Goal: Task Accomplishment & Management: Use online tool/utility

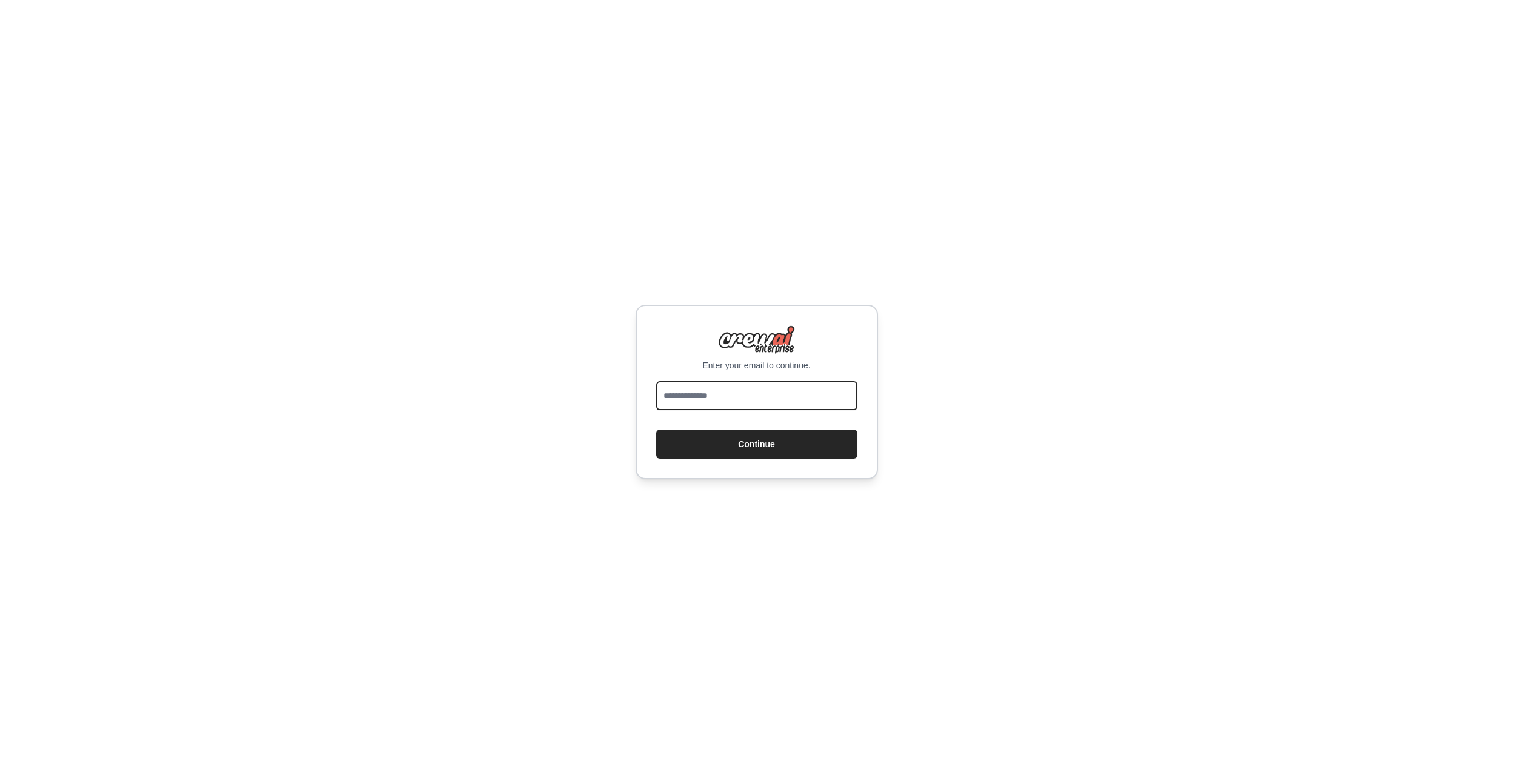
click at [727, 399] on input "email" at bounding box center [756, 395] width 202 height 29
type input "**********"
click at [743, 450] on button "Continue" at bounding box center [756, 444] width 202 height 29
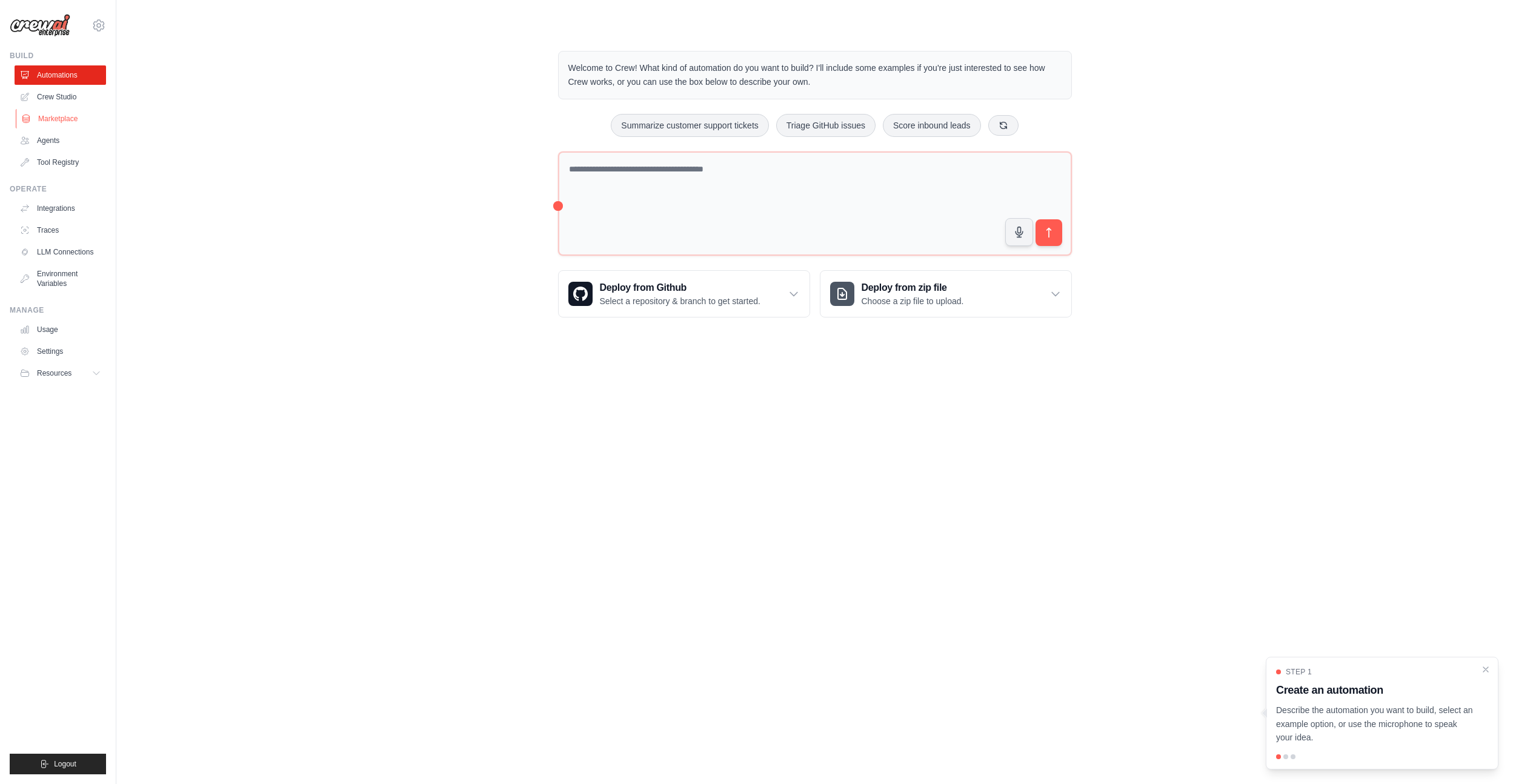
click at [69, 120] on link "Marketplace" at bounding box center [61, 118] width 92 height 19
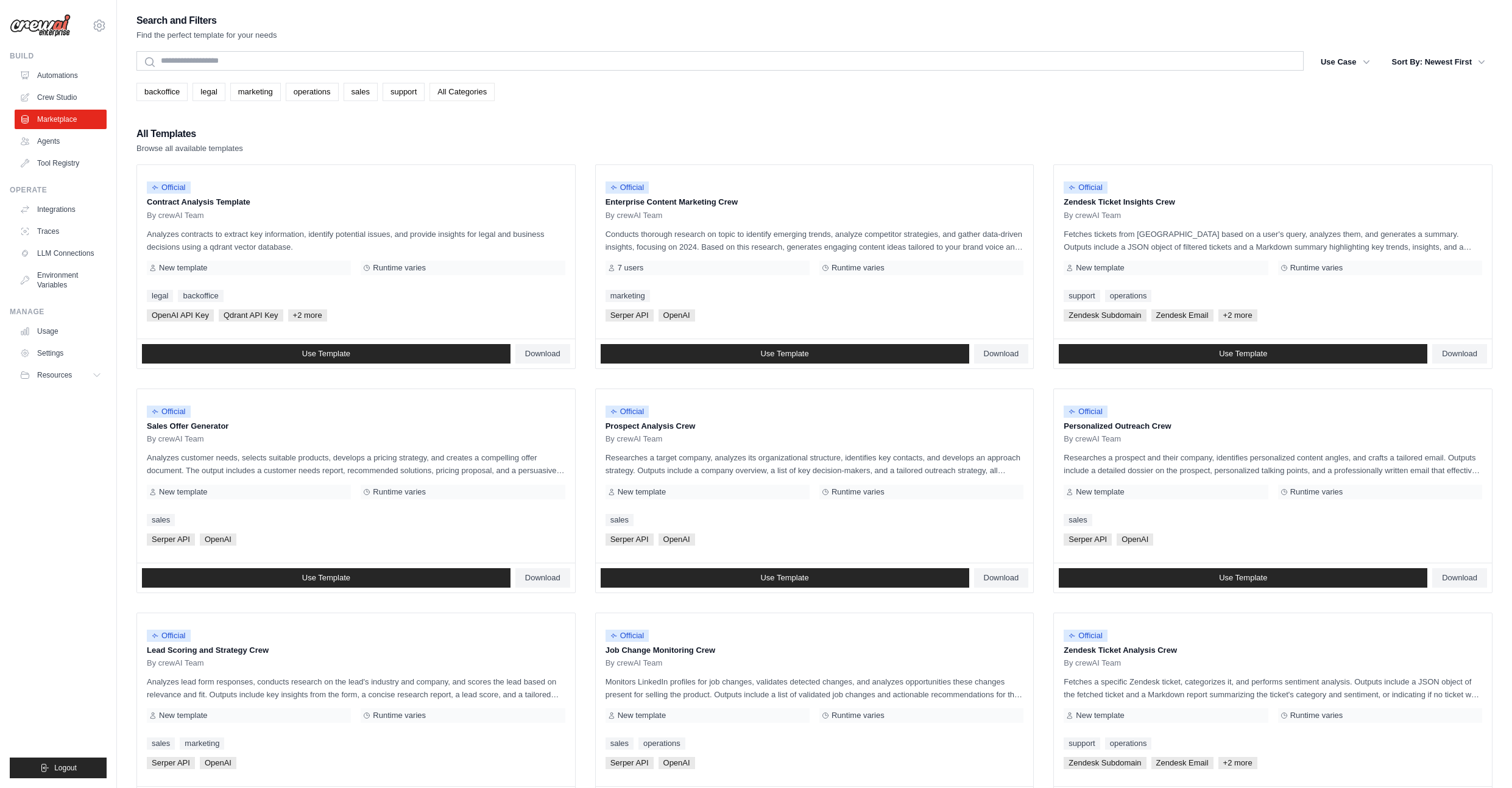
click at [443, 95] on link "All Categories" at bounding box center [462, 91] width 65 height 18
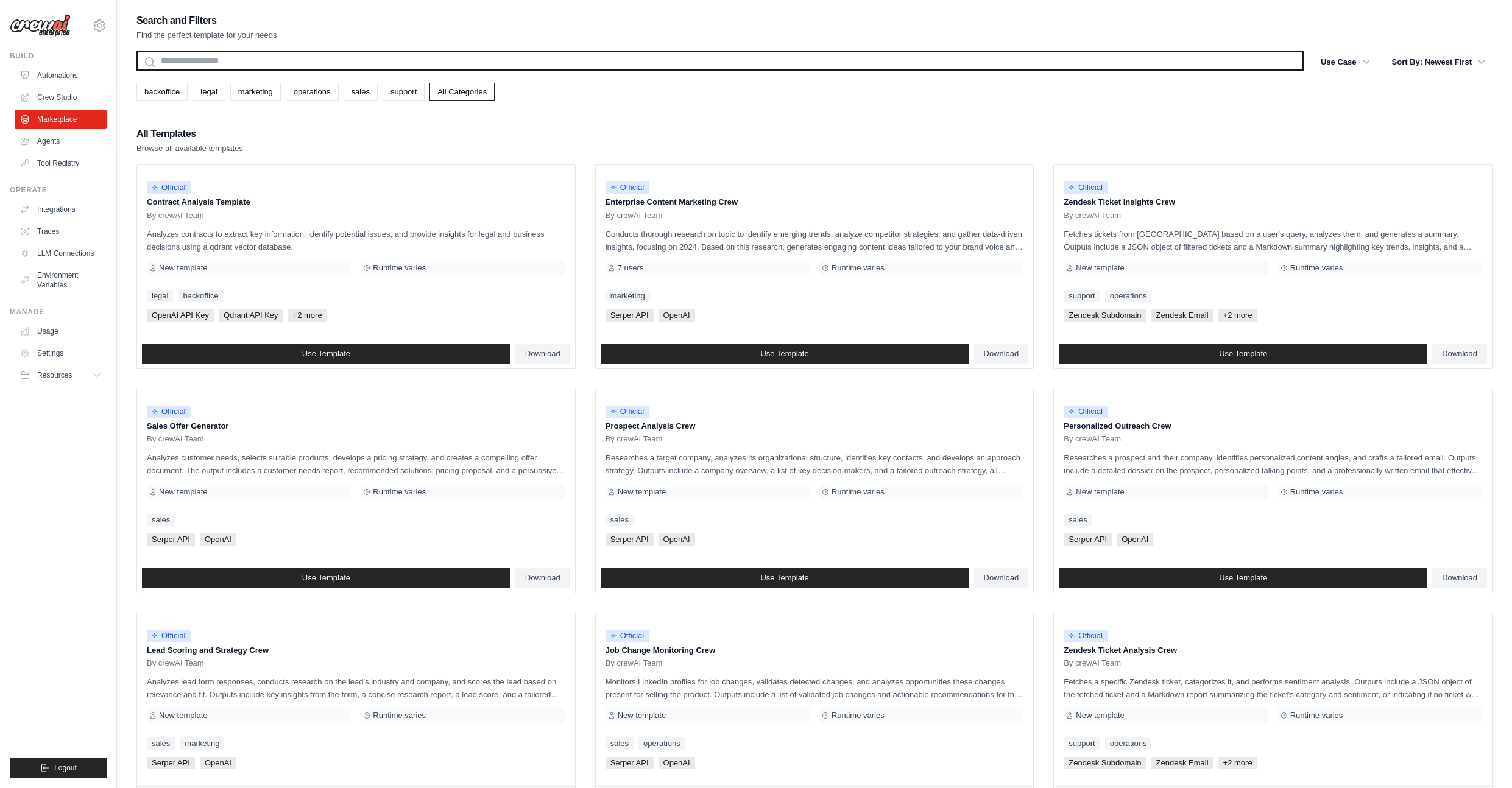
click at [355, 57] on input "text" at bounding box center [720, 60] width 1167 height 19
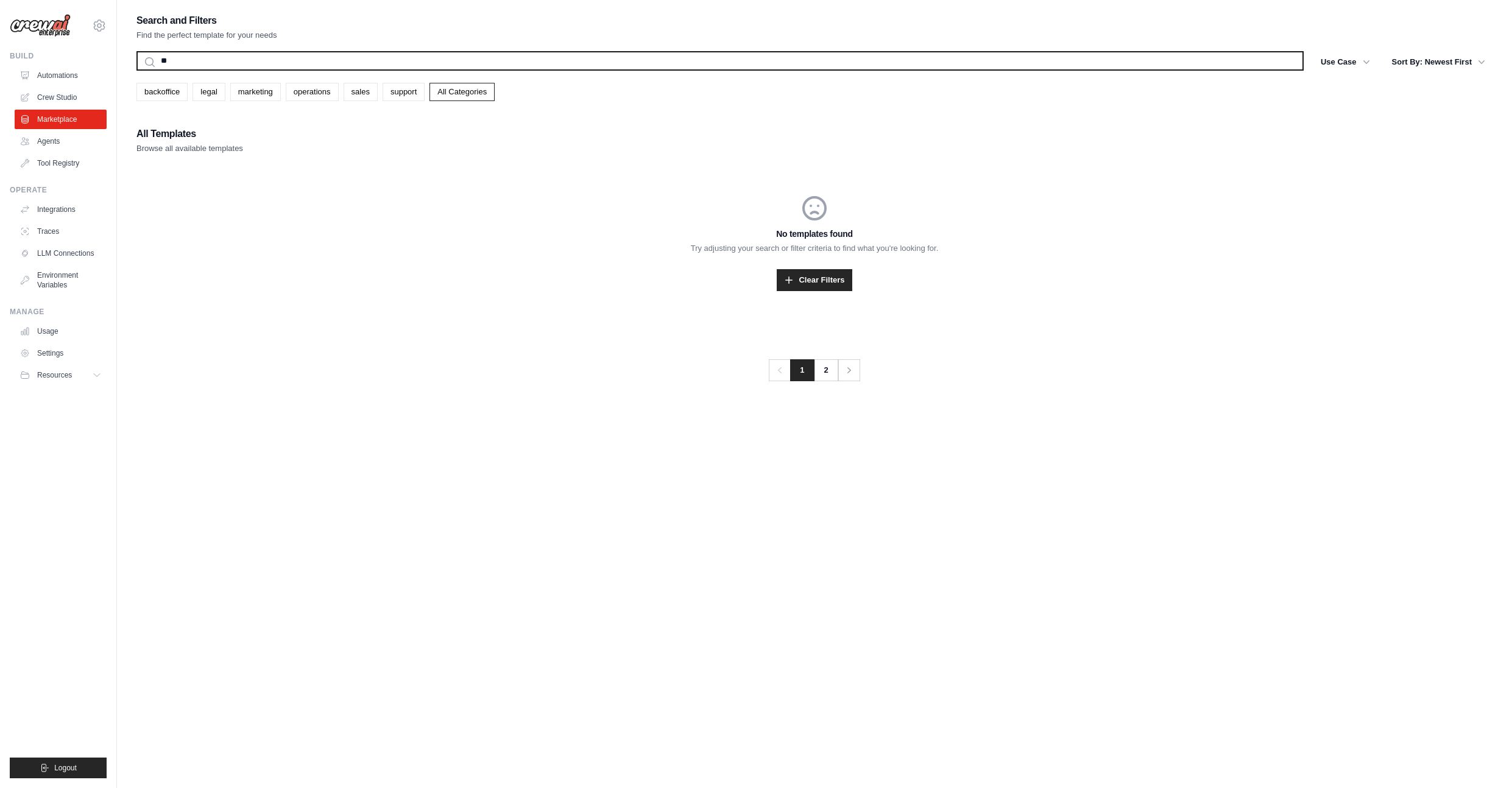
type input "*"
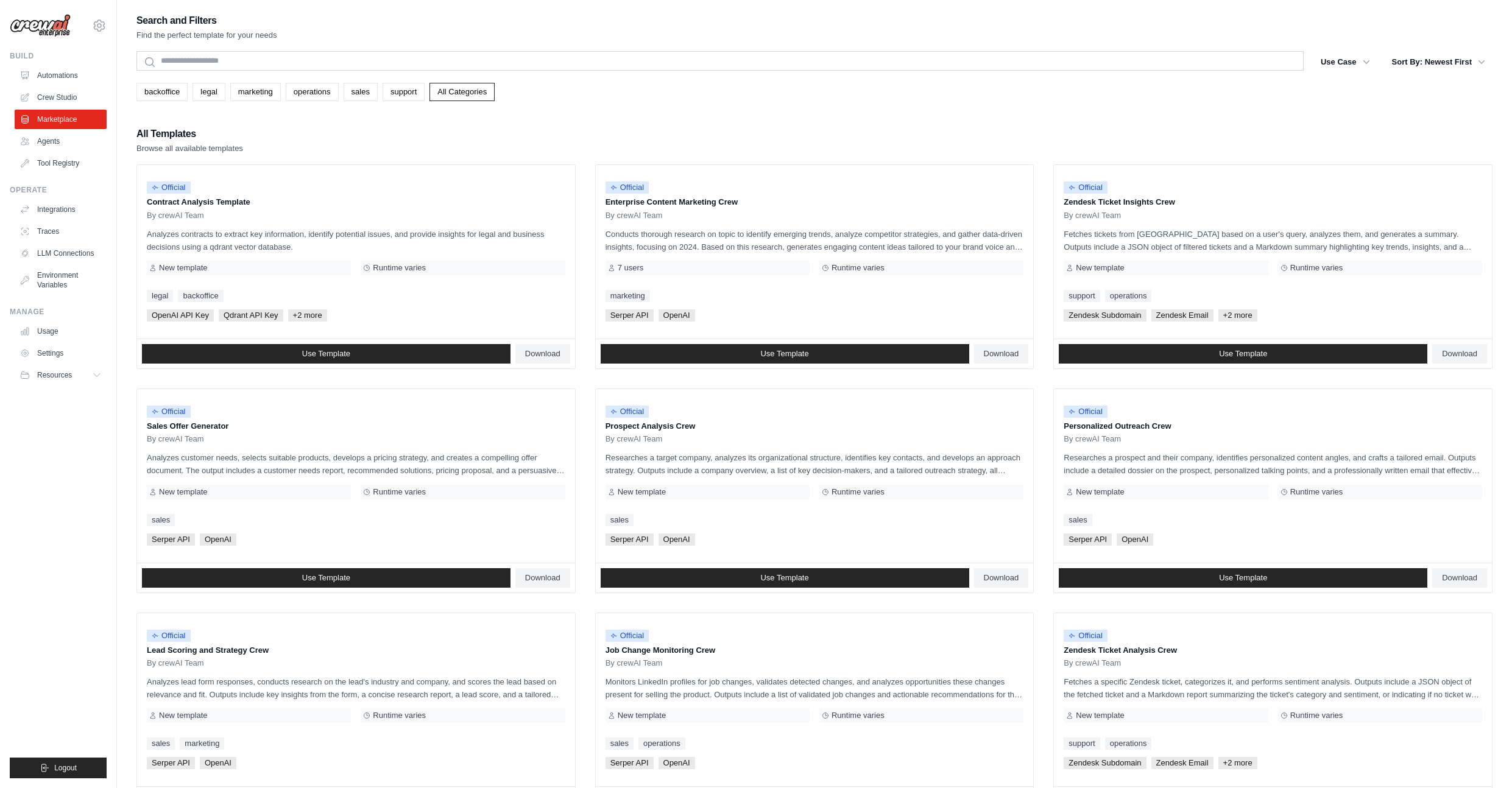
click at [332, 127] on div "All Templates Browse all available templates" at bounding box center [814, 140] width 1356 height 29
click at [264, 85] on link "marketing" at bounding box center [255, 91] width 51 height 18
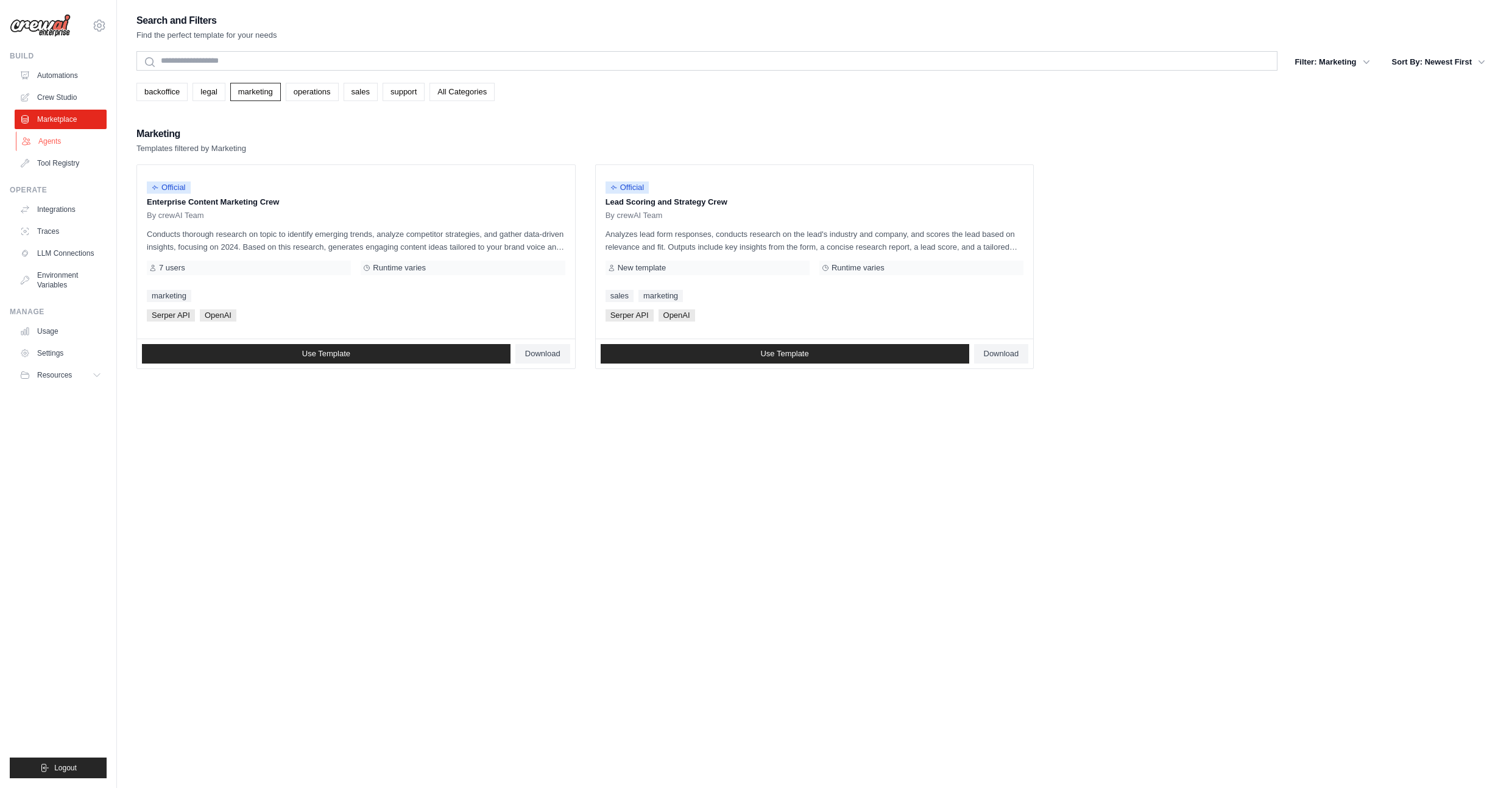
click at [58, 146] on link "Agents" at bounding box center [61, 141] width 92 height 19
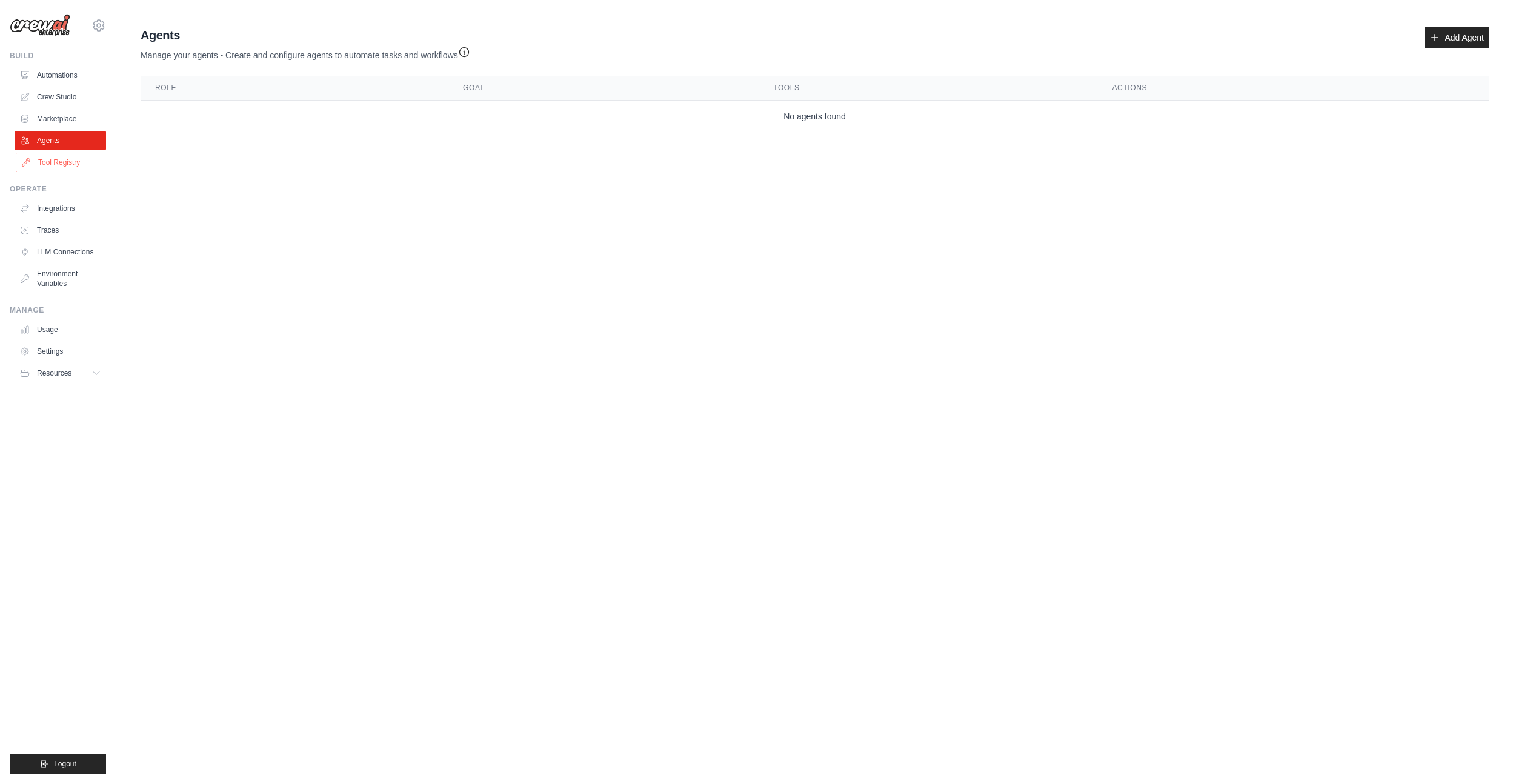
click at [57, 168] on link "Tool Registry" at bounding box center [61, 162] width 92 height 19
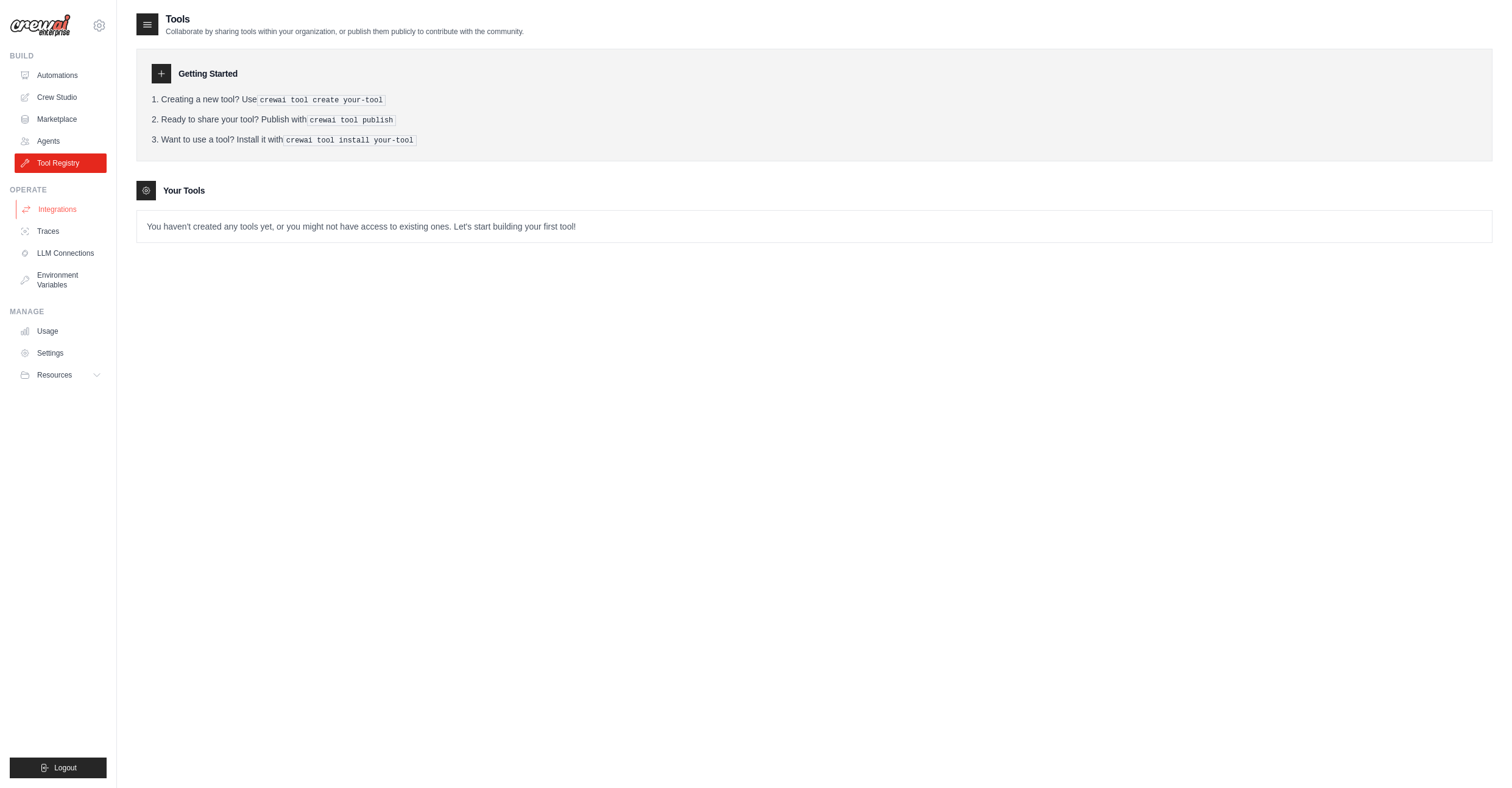
click at [58, 206] on link "Integrations" at bounding box center [61, 209] width 92 height 19
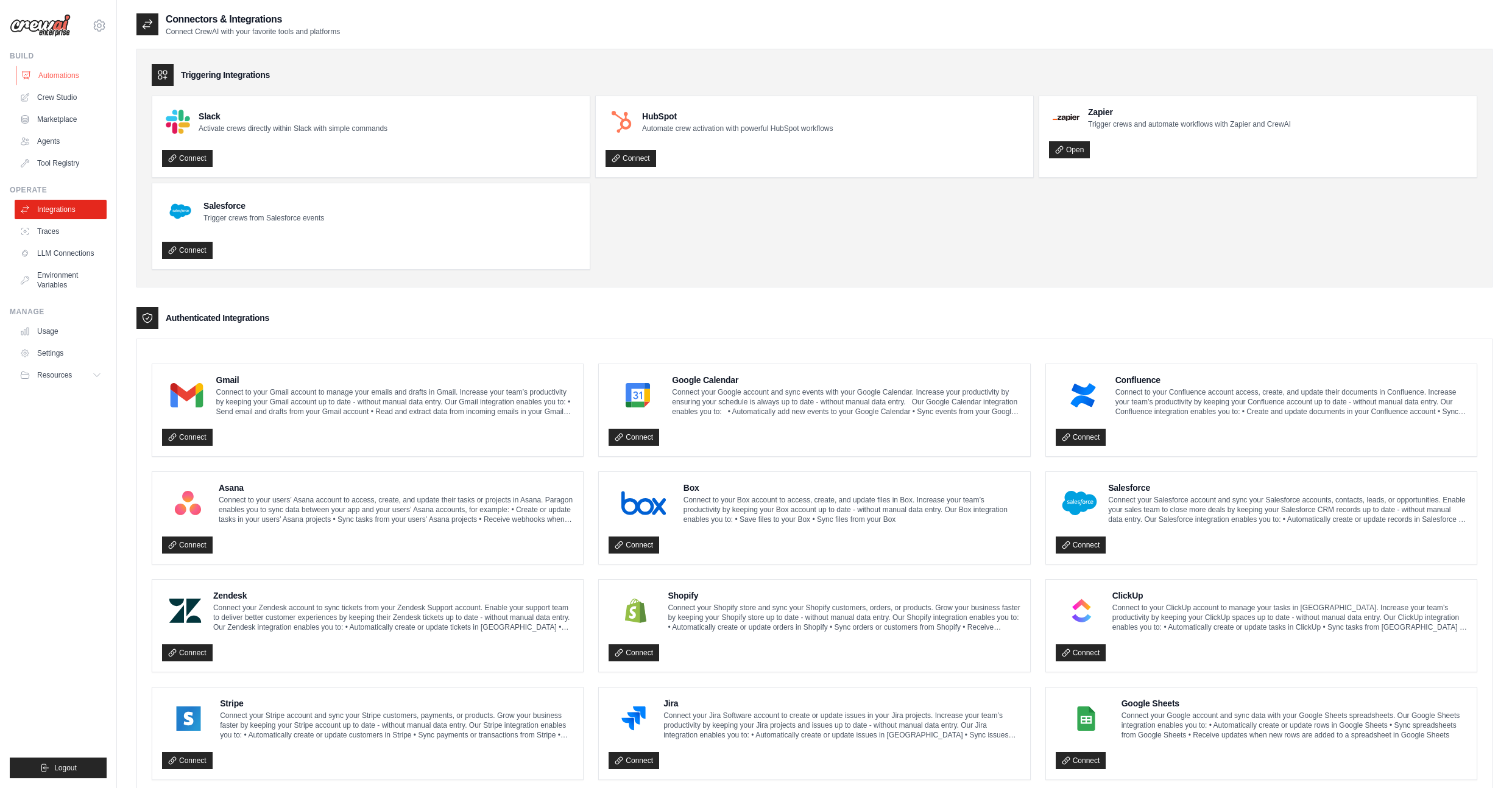
click at [58, 76] on link "Automations" at bounding box center [61, 76] width 92 height 19
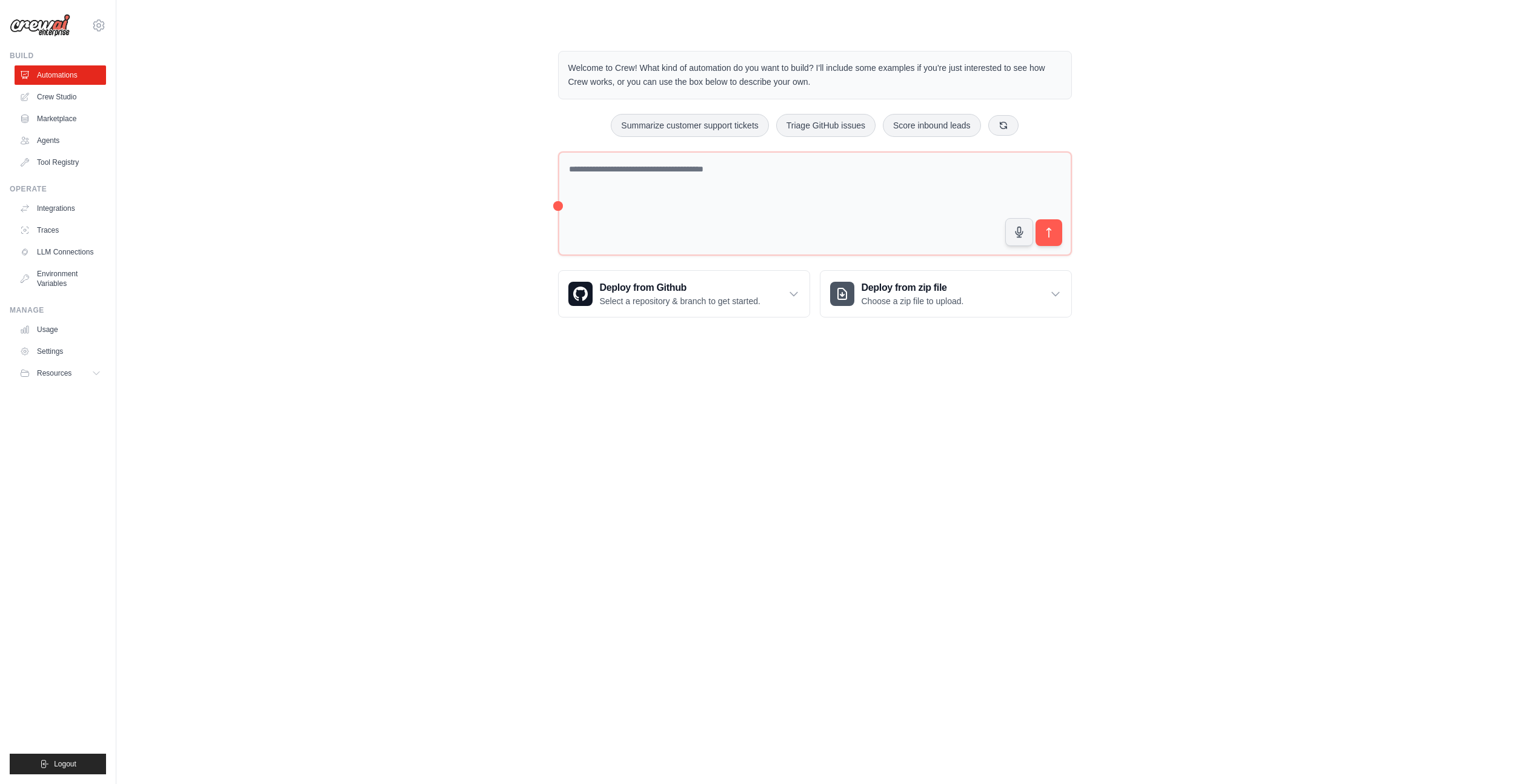
click at [356, 314] on div "Welcome to Crew! What kind of automation do you want to build? I'll include som…" at bounding box center [815, 184] width 1358 height 306
click at [701, 228] on textarea at bounding box center [815, 204] width 514 height 105
click at [654, 191] on textarea at bounding box center [815, 204] width 514 height 105
click at [1003, 131] on button at bounding box center [1004, 125] width 31 height 21
click at [1029, 127] on icon at bounding box center [1026, 124] width 7 height 7
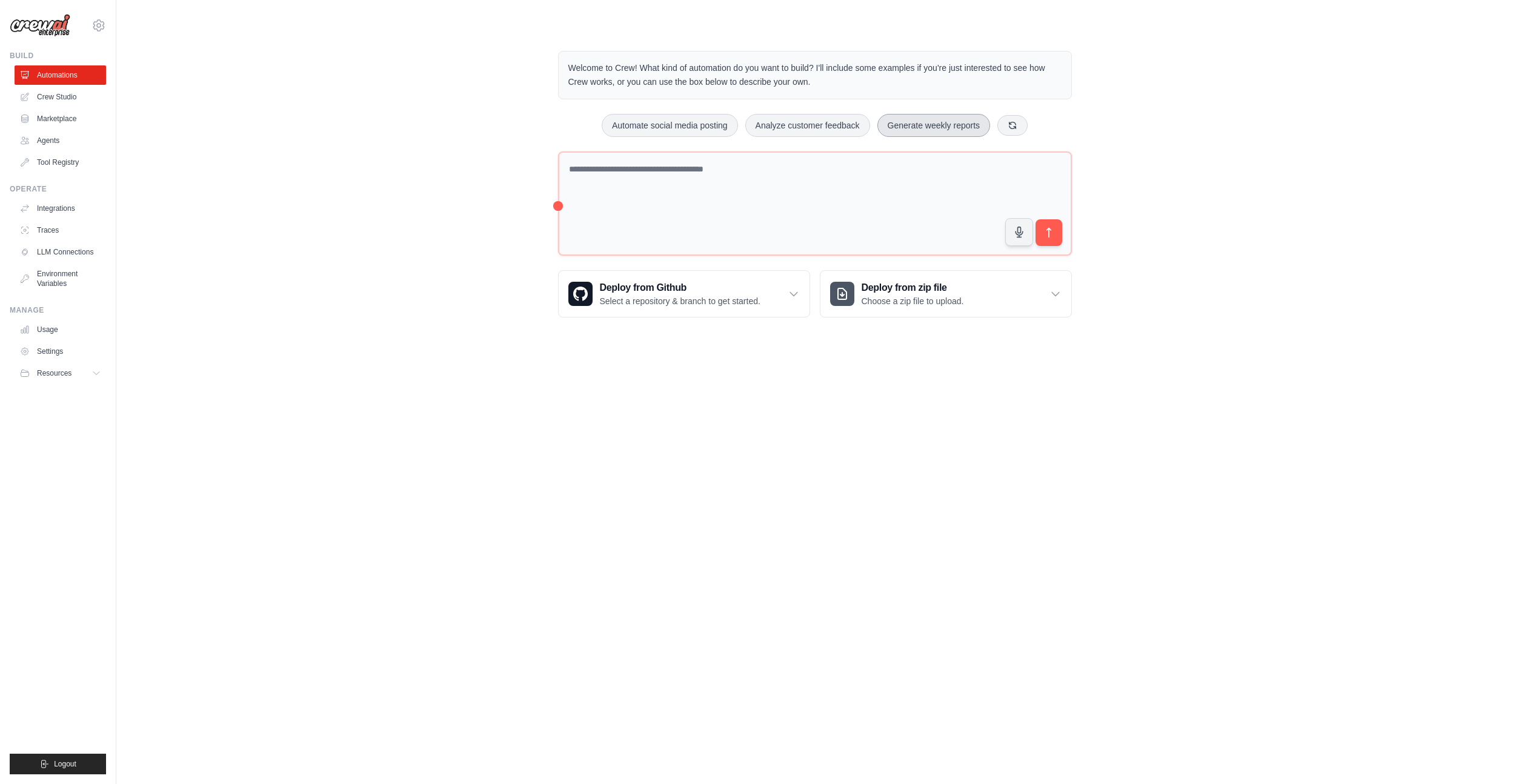
click at [951, 127] on button "Generate weekly reports" at bounding box center [934, 125] width 114 height 23
click at [1047, 236] on icon "submit" at bounding box center [1048, 232] width 12 height 12
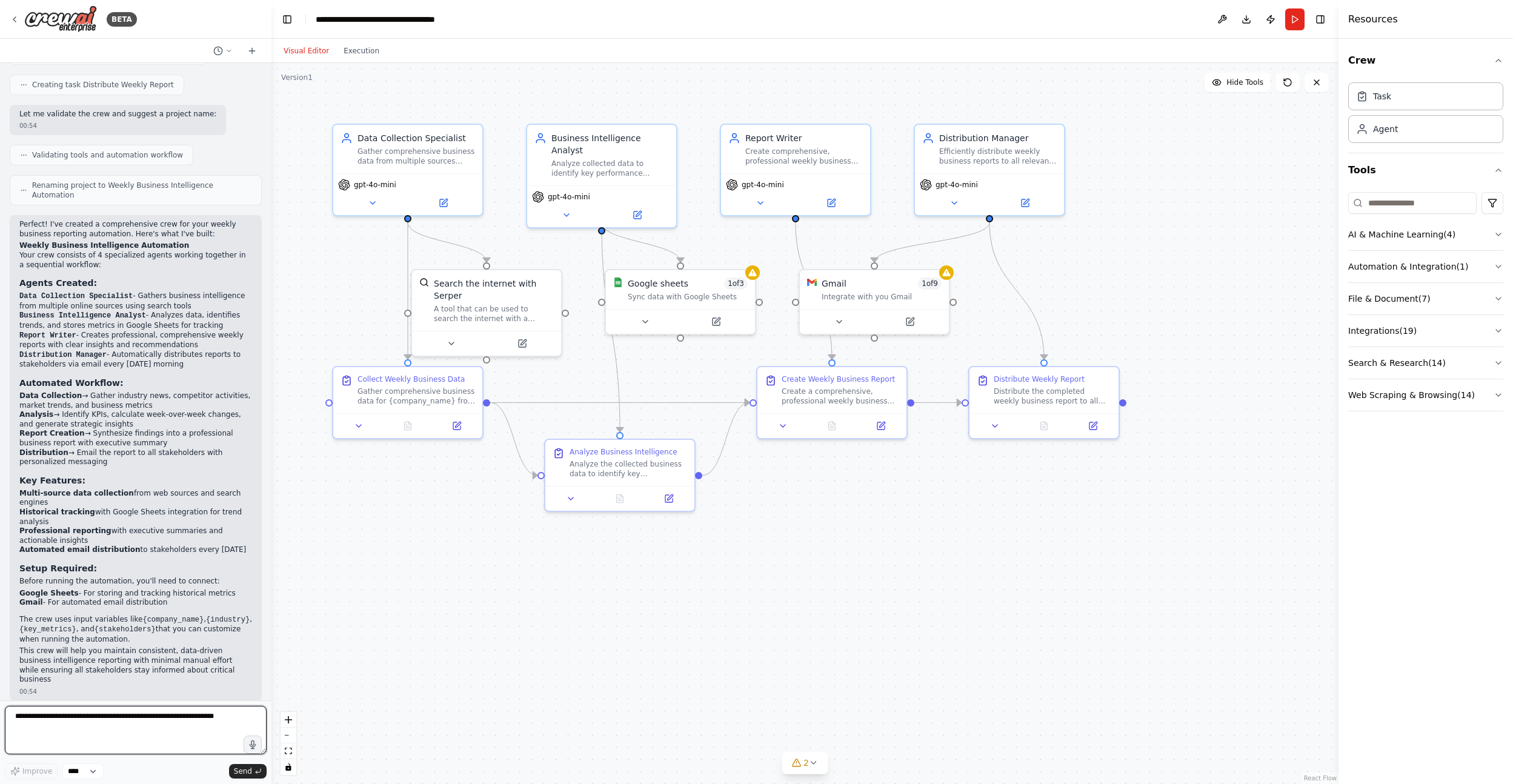
scroll to position [831, 0]
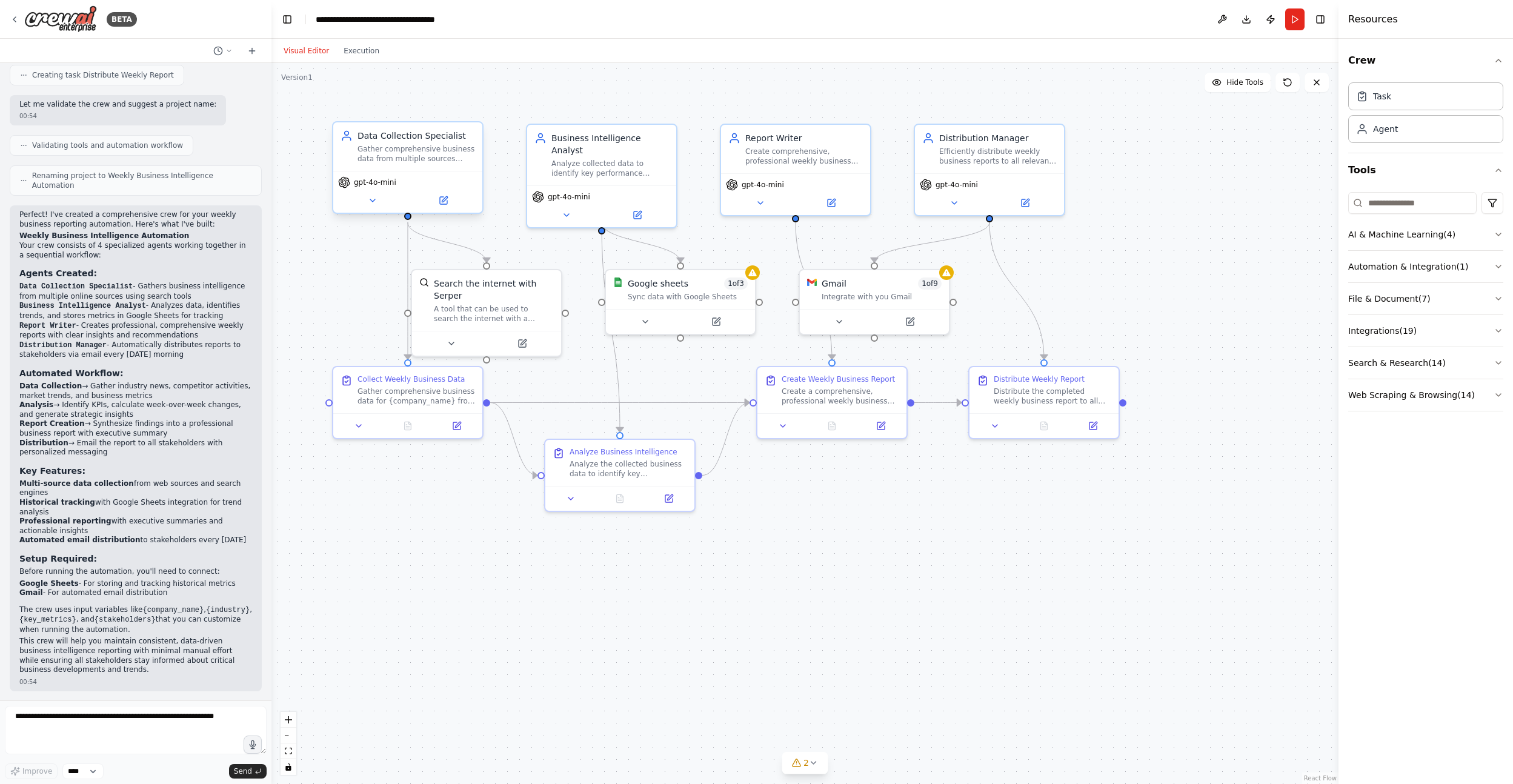
click at [400, 169] on div "Data Collection Specialist Gather comprehensive business data from multiple sou…" at bounding box center [408, 146] width 149 height 49
click at [373, 203] on icon at bounding box center [373, 201] width 10 height 10
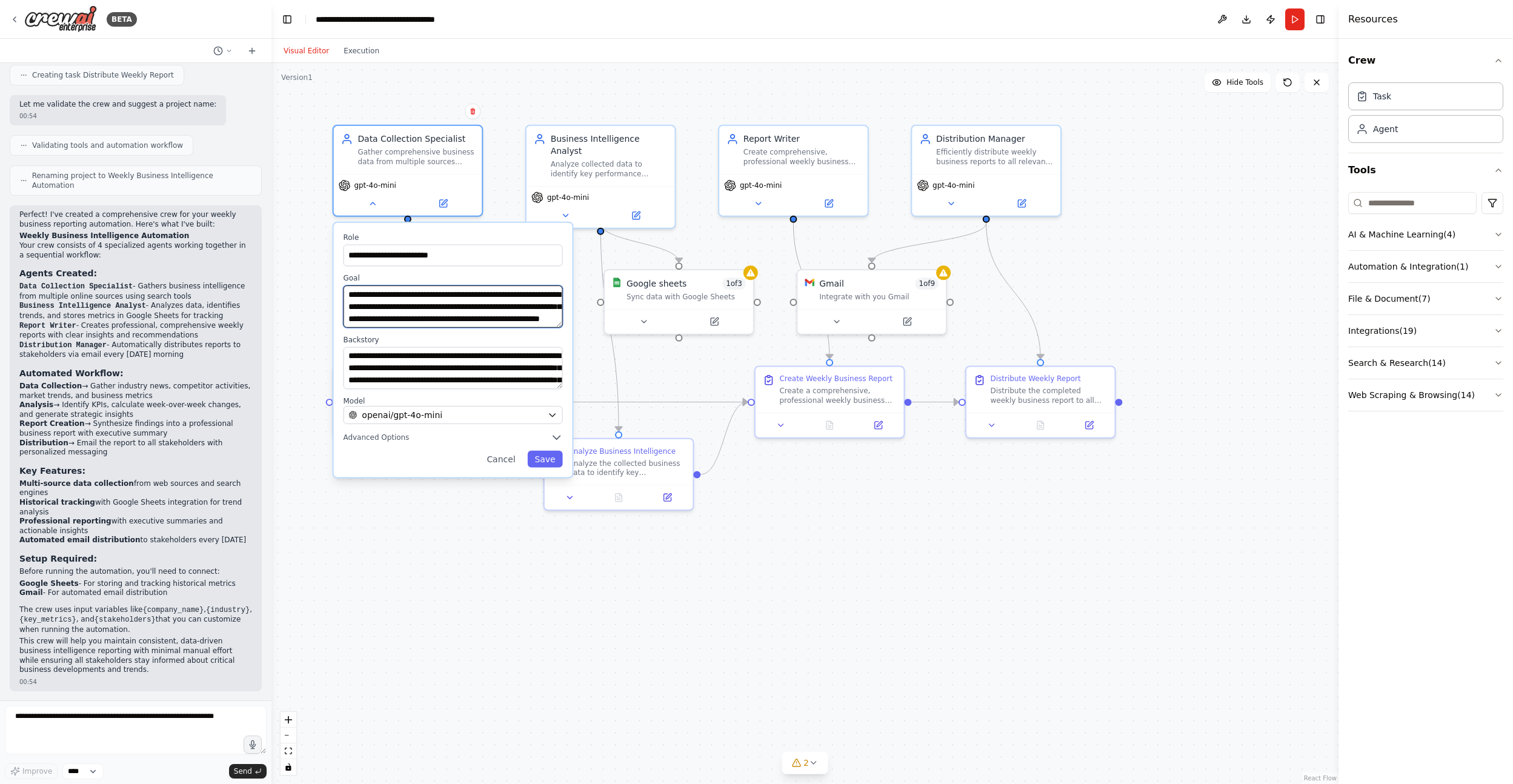
scroll to position [24, 0]
click at [350, 357] on textarea "**********" at bounding box center [454, 369] width 220 height 42
click at [504, 180] on div ".deletable-edge-delete-btn { width: 20px; height: 20px; border: 0px solid #ffff…" at bounding box center [804, 423] width 1067 height 721
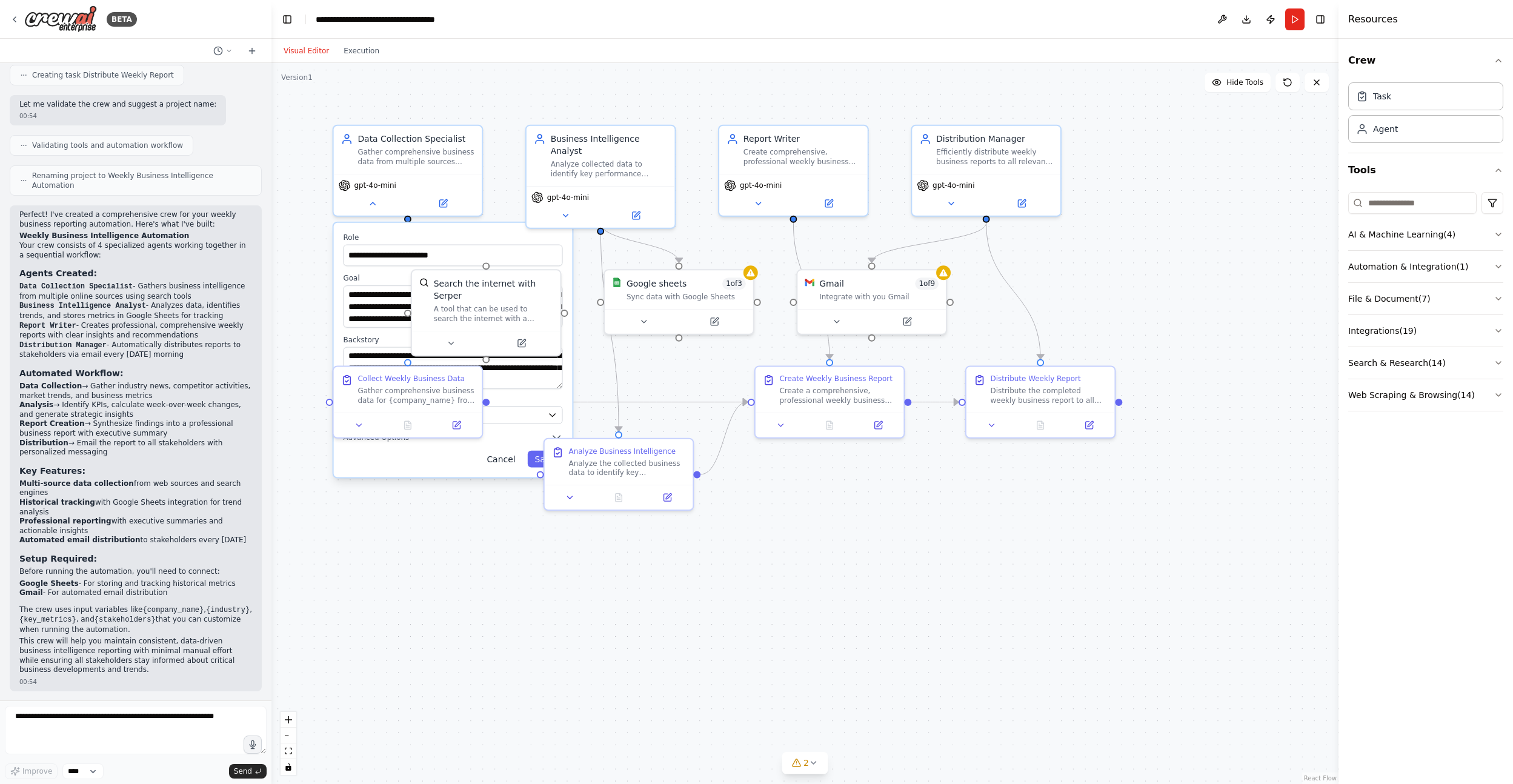
click at [501, 458] on button "Cancel" at bounding box center [501, 459] width 43 height 17
click at [484, 307] on div "A tool that can be used to search the internet with a search_query. Supports di…" at bounding box center [493, 311] width 119 height 19
click at [479, 314] on div "A tool that can be used to search the internet with a search_query. Supports di…" at bounding box center [493, 311] width 119 height 19
click at [450, 341] on icon at bounding box center [450, 341] width 5 height 3
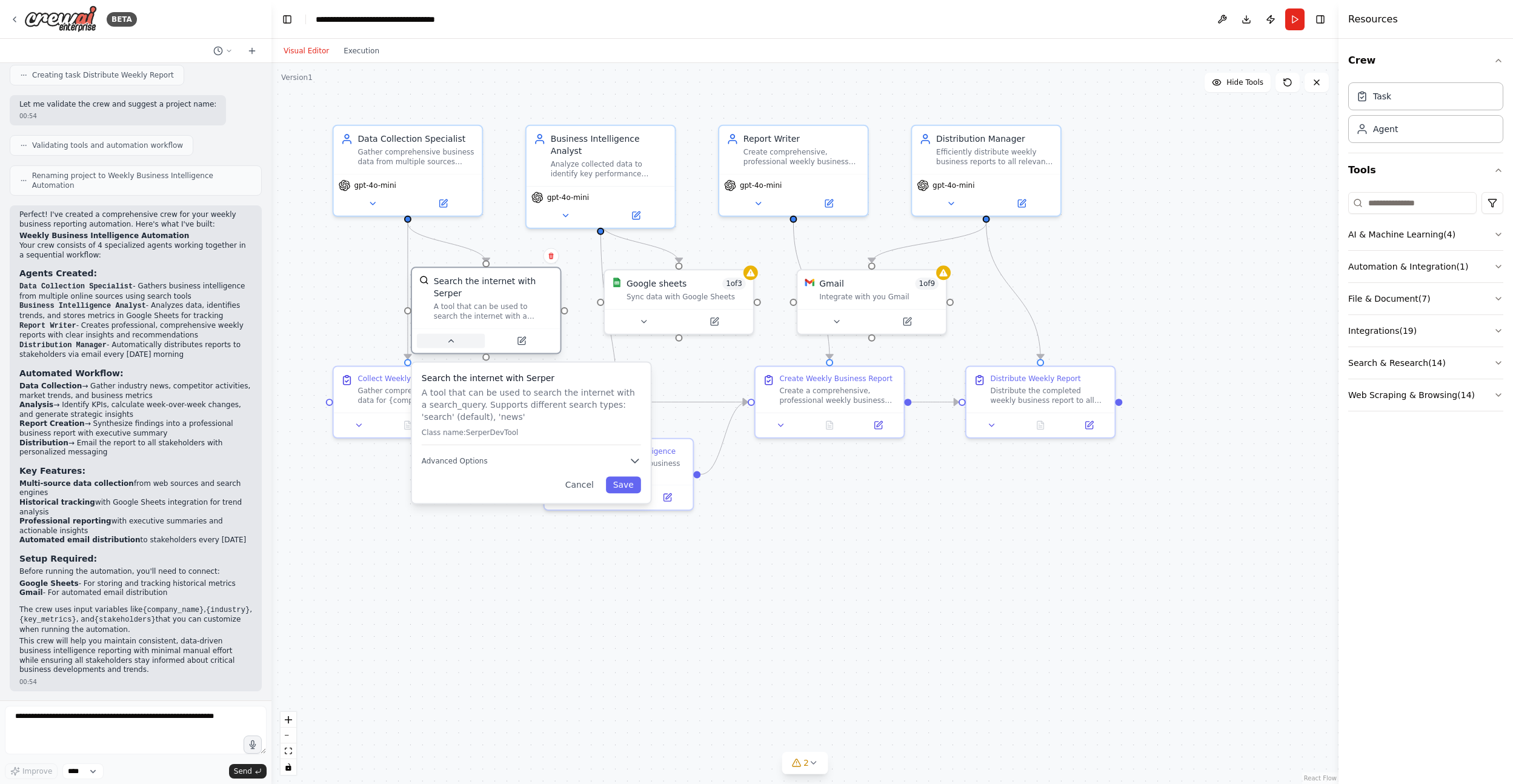
click at [450, 341] on icon at bounding box center [450, 341] width 5 height 3
click at [443, 490] on div ".deletable-edge-delete-btn { width: 20px; height: 20px; border: 0px solid #ffff…" at bounding box center [804, 423] width 1067 height 721
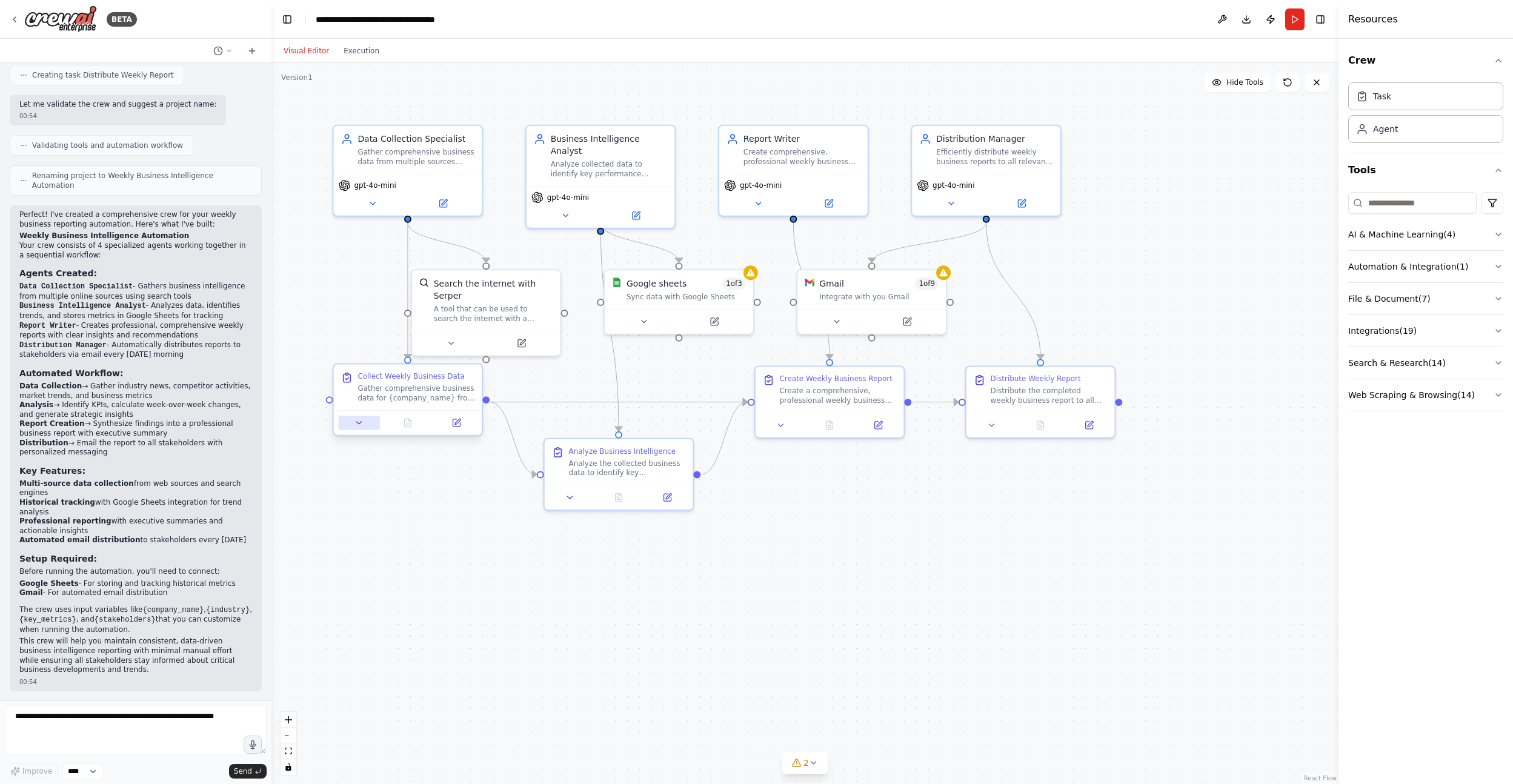
click at [355, 423] on icon at bounding box center [359, 423] width 10 height 10
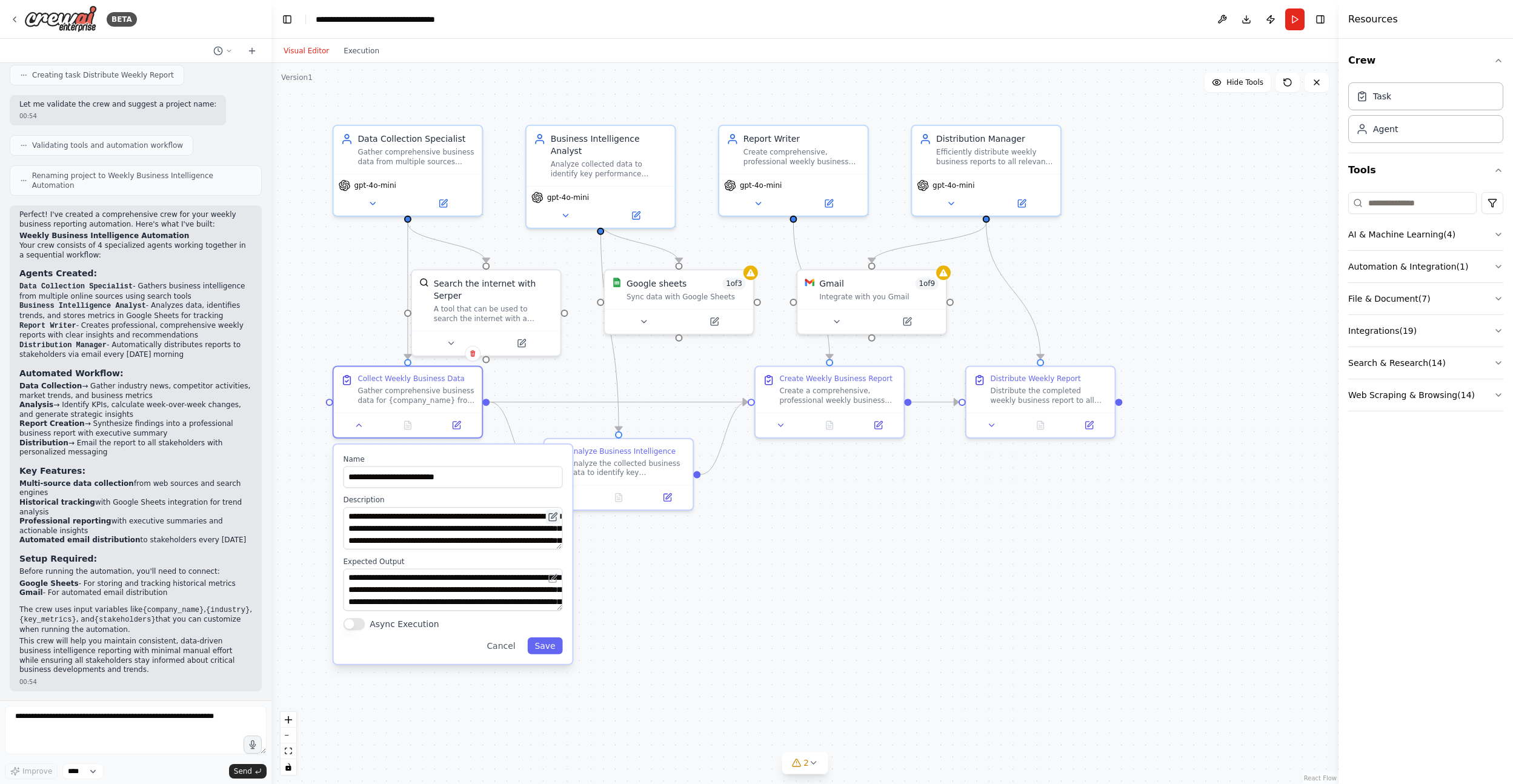
click at [560, 516] on button at bounding box center [553, 517] width 14 height 14
click at [644, 580] on div ".deletable-edge-delete-btn { width: 20px; height: 20px; border: 0px solid #ffff…" at bounding box center [804, 423] width 1067 height 721
click at [510, 646] on button "Cancel" at bounding box center [501, 646] width 43 height 17
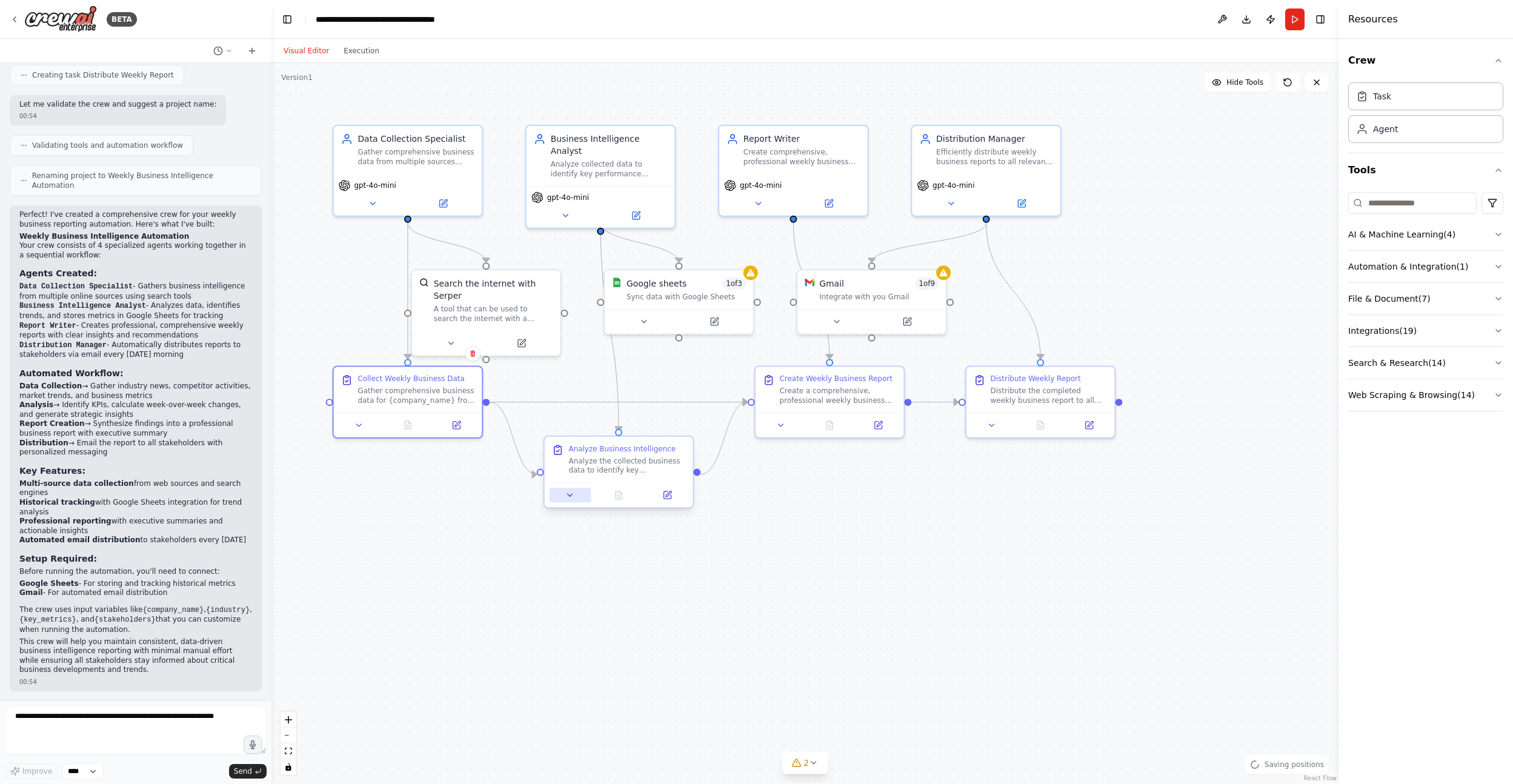
click at [574, 493] on icon at bounding box center [570, 495] width 10 height 10
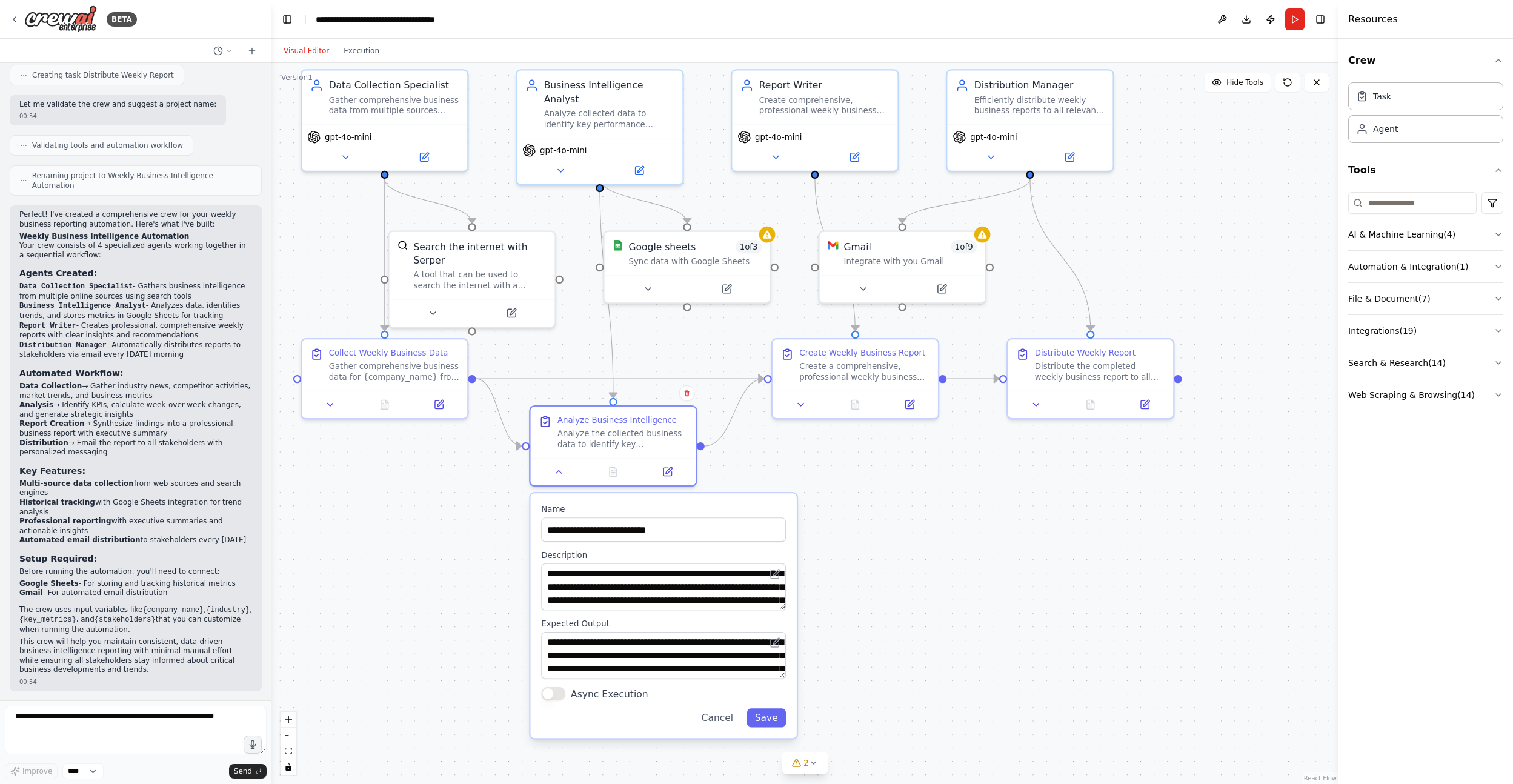
drag, startPoint x: 790, startPoint y: 585, endPoint x: 785, endPoint y: 568, distance: 17.7
click at [785, 568] on div "**********" at bounding box center [664, 586] width 245 height 47
click at [724, 720] on button "Cancel" at bounding box center [717, 718] width 48 height 19
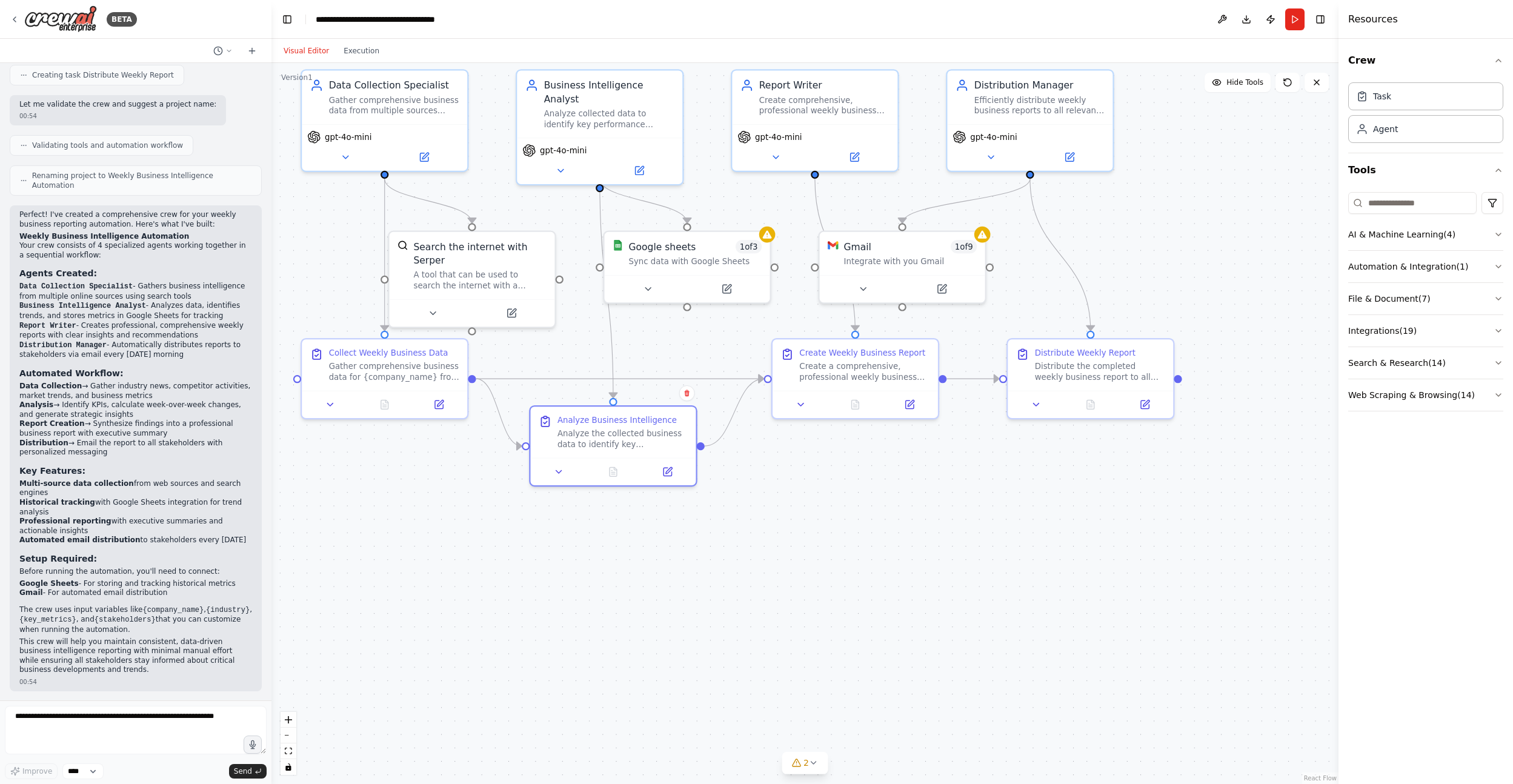
click at [758, 497] on div ".deletable-edge-delete-btn { width: 20px; height: 20px; border: 0px solid #ffff…" at bounding box center [804, 423] width 1067 height 721
click at [650, 289] on icon at bounding box center [647, 286] width 11 height 11
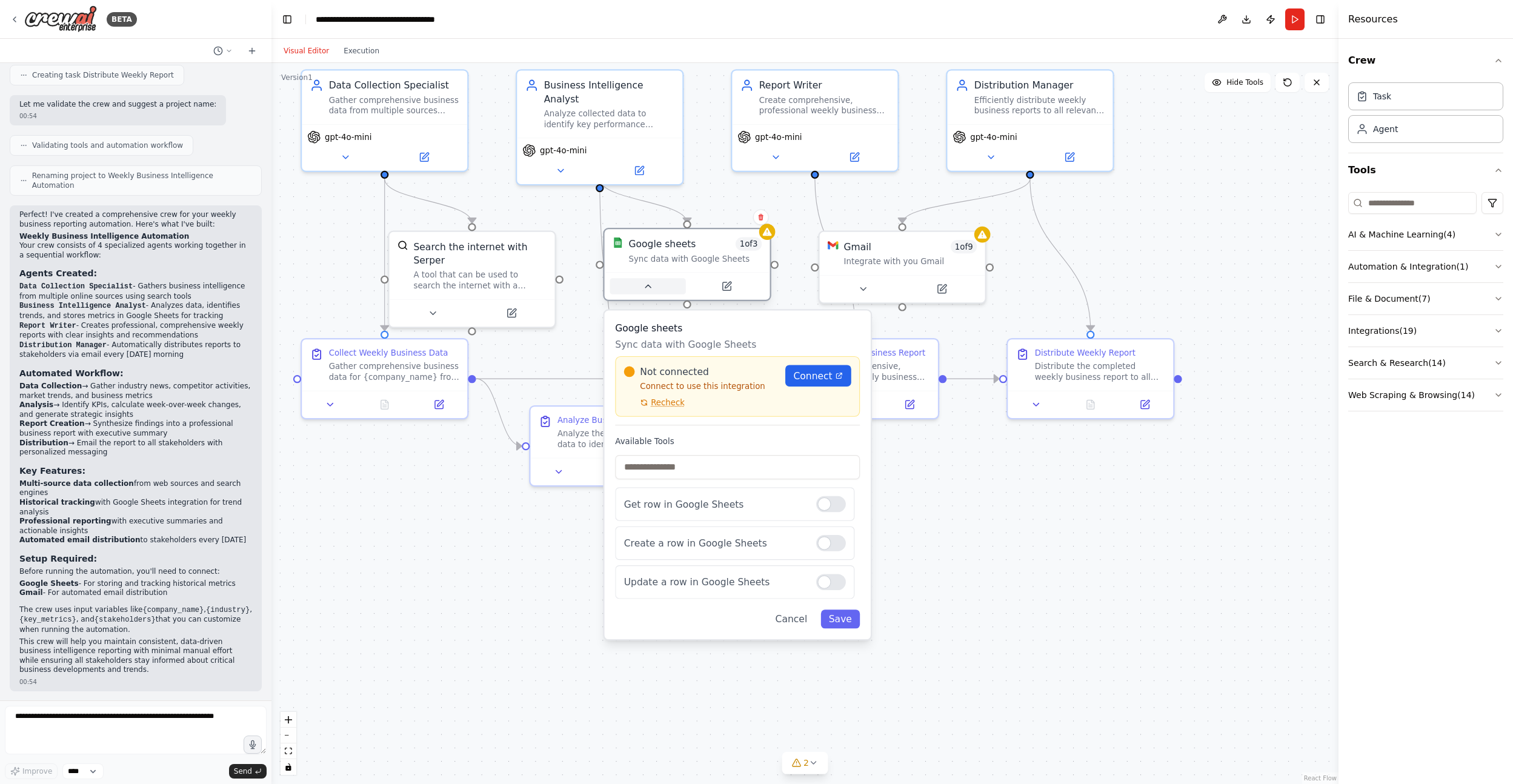
click at [650, 289] on icon at bounding box center [647, 286] width 11 height 11
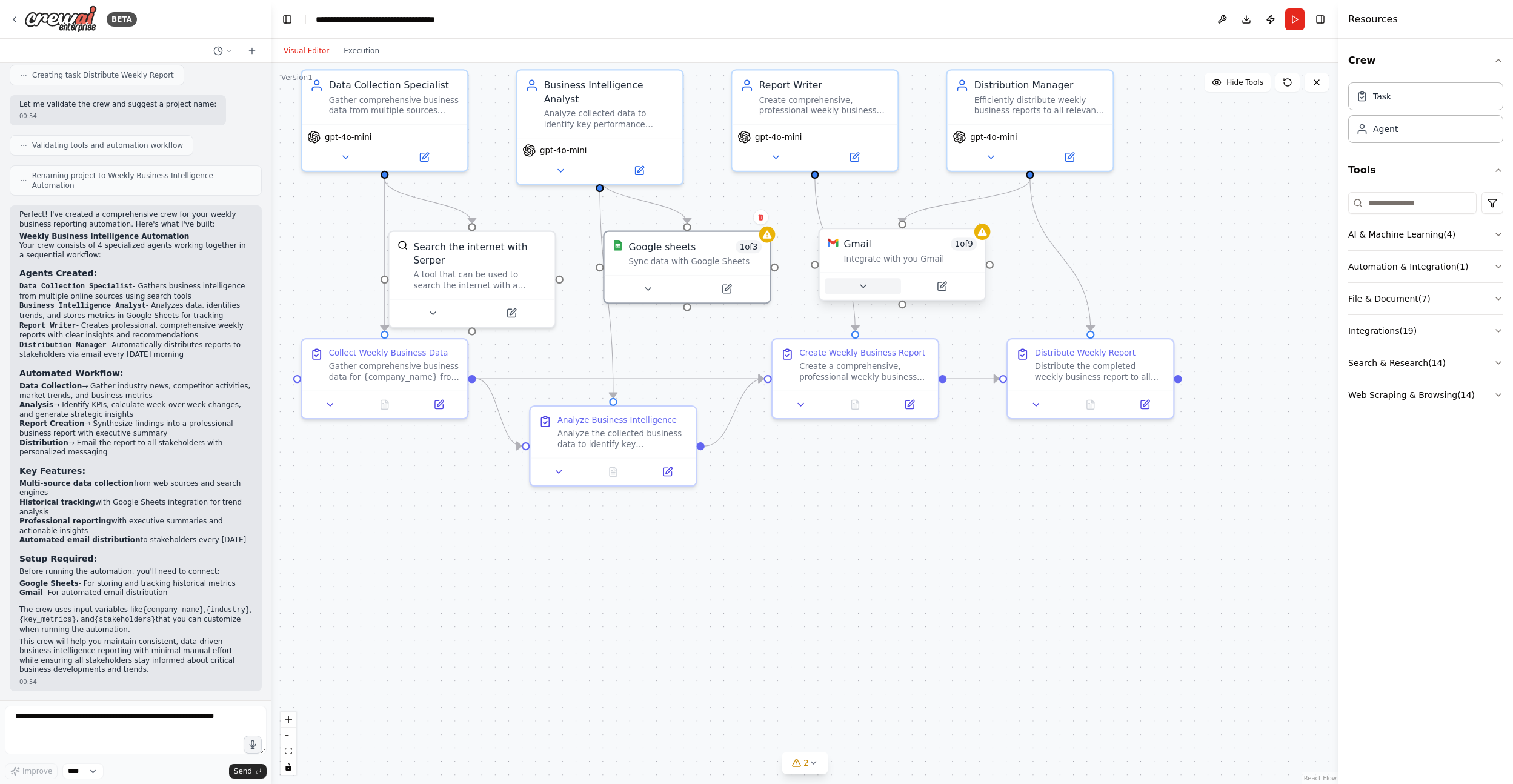
click at [873, 292] on button at bounding box center [863, 286] width 75 height 16
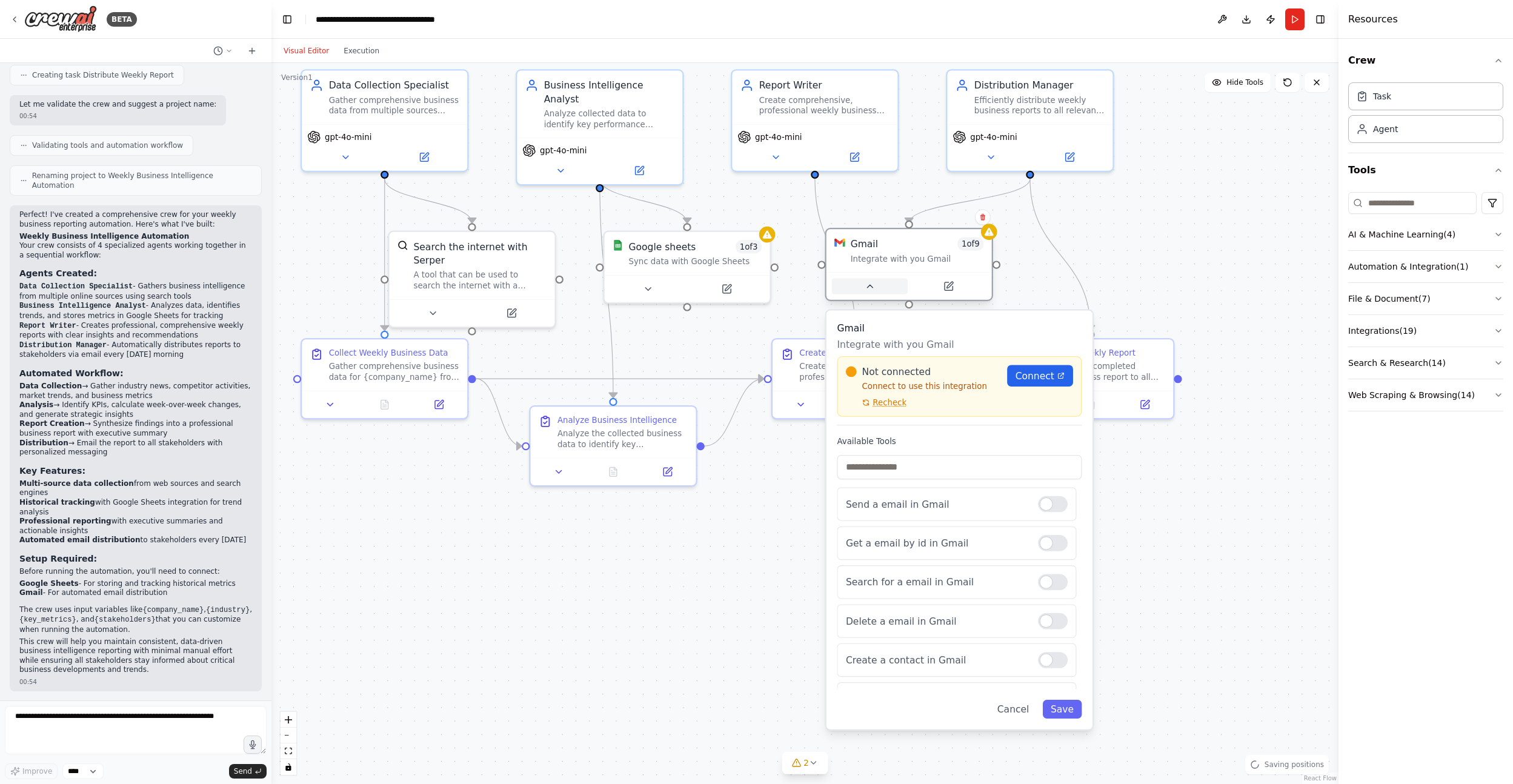
click at [873, 292] on button at bounding box center [869, 286] width 75 height 16
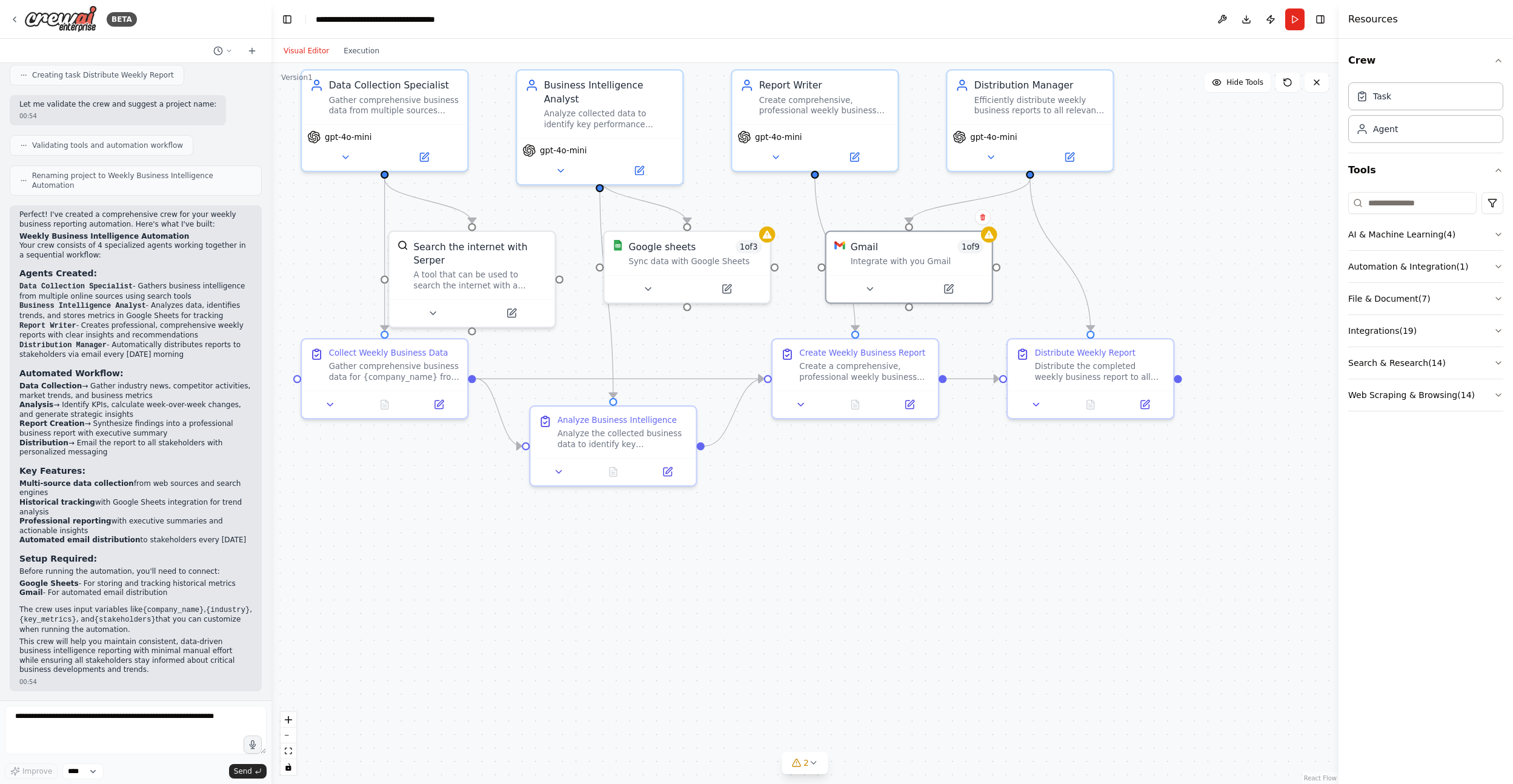
click at [813, 510] on div ".deletable-edge-delete-btn { width: 20px; height: 20px; border: 0px solid #ffff…" at bounding box center [804, 423] width 1067 height 721
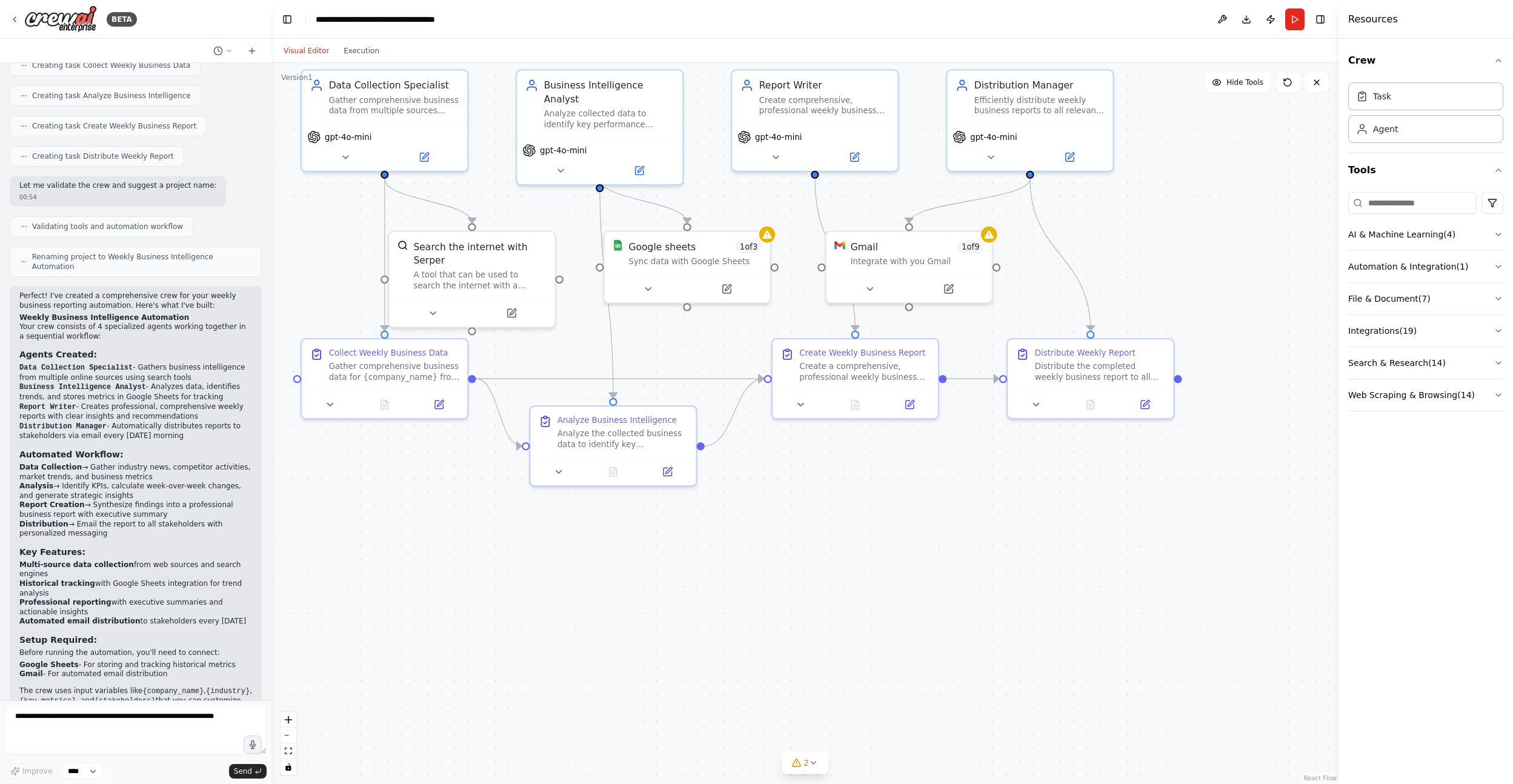
scroll to position [669, 0]
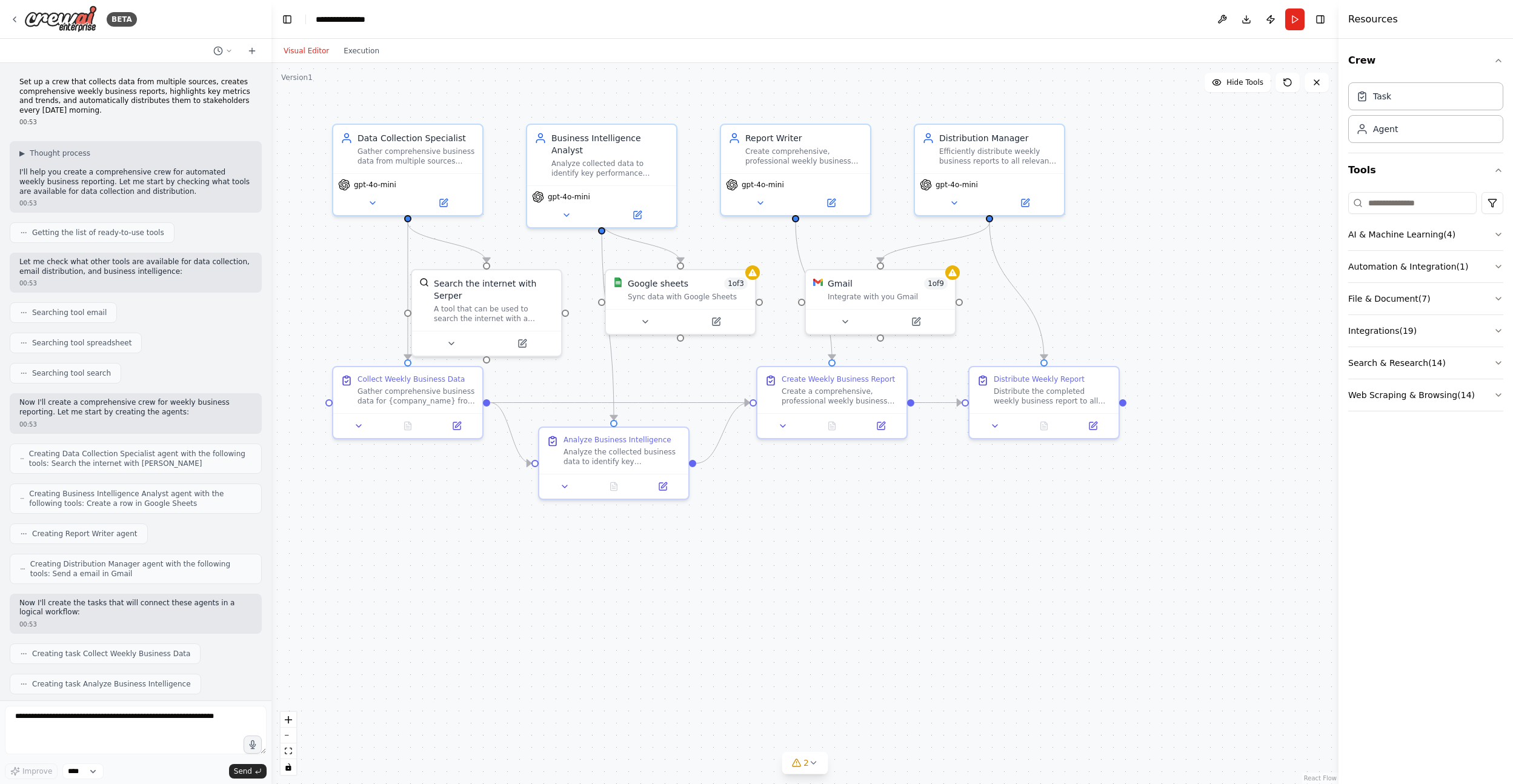
scroll to position [669, 0]
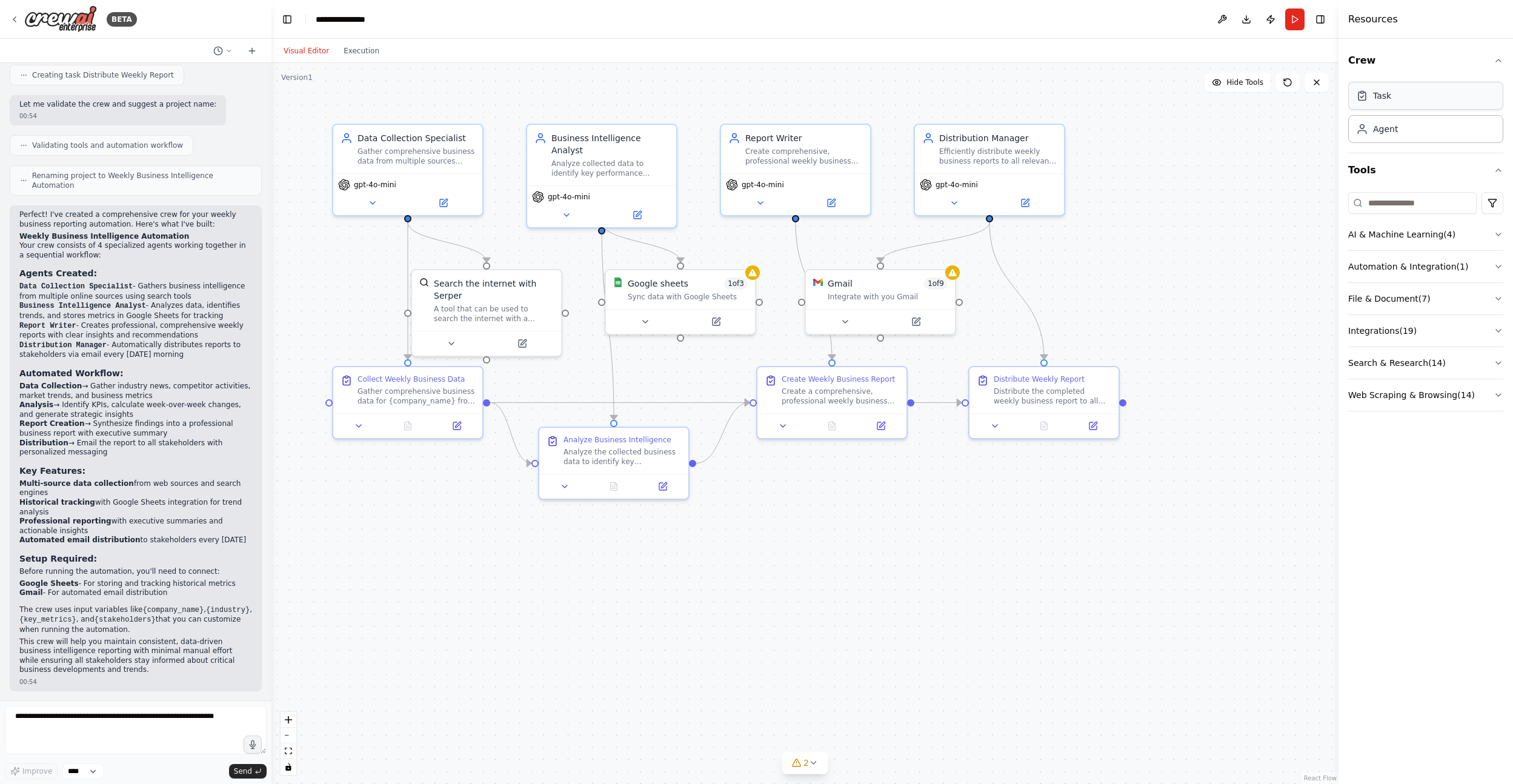
click at [1415, 97] on div "Task" at bounding box center [1426, 95] width 155 height 28
click at [1415, 134] on div "Agent" at bounding box center [1426, 128] width 155 height 28
click at [1398, 321] on button "Integrations ( 19 )" at bounding box center [1426, 330] width 155 height 32
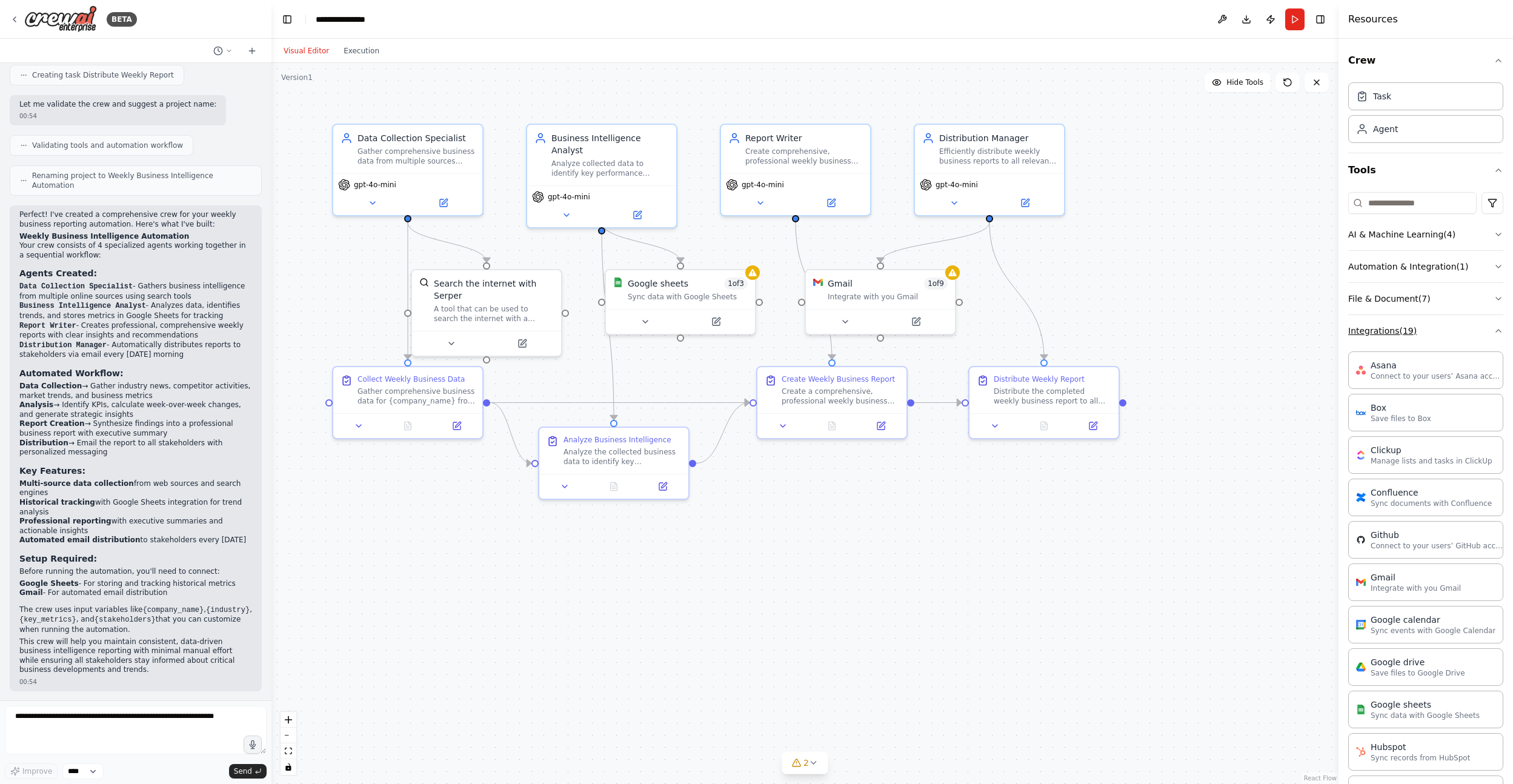
click at [1443, 327] on button "Integrations ( 19 )" at bounding box center [1426, 330] width 155 height 32
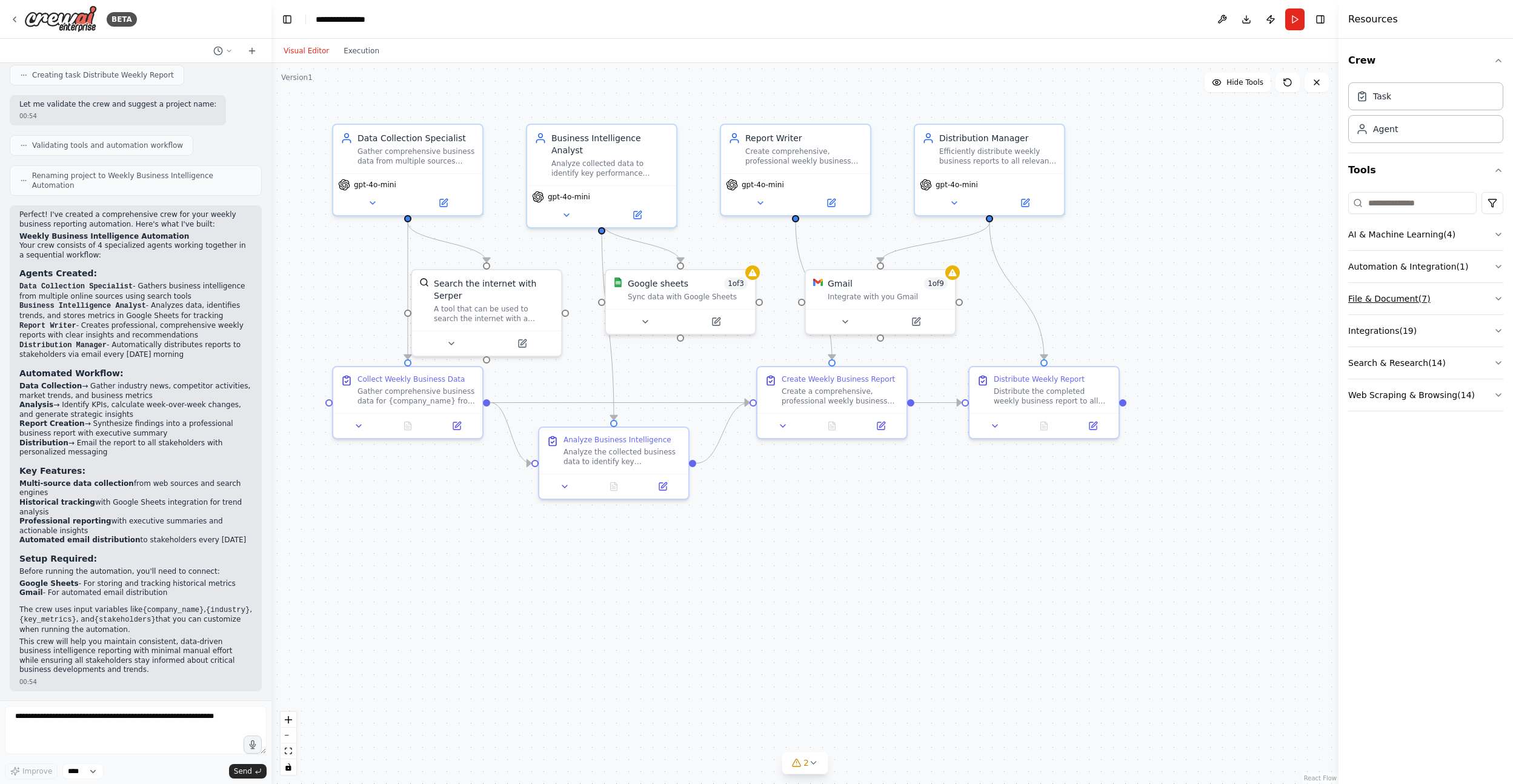
click at [1441, 301] on button "File & Document ( 7 )" at bounding box center [1426, 298] width 155 height 32
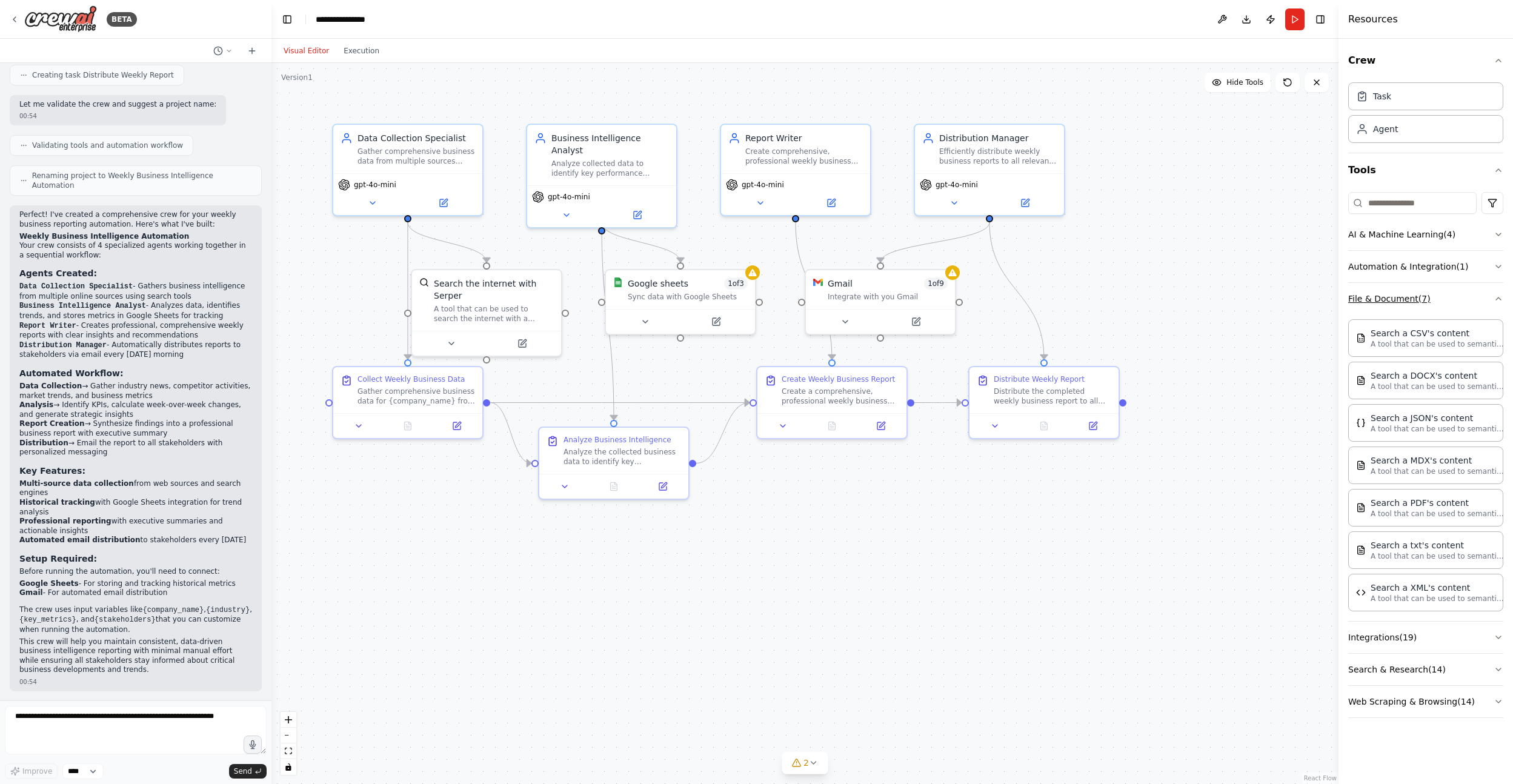
click at [1441, 301] on button "File & Document ( 7 )" at bounding box center [1426, 298] width 155 height 32
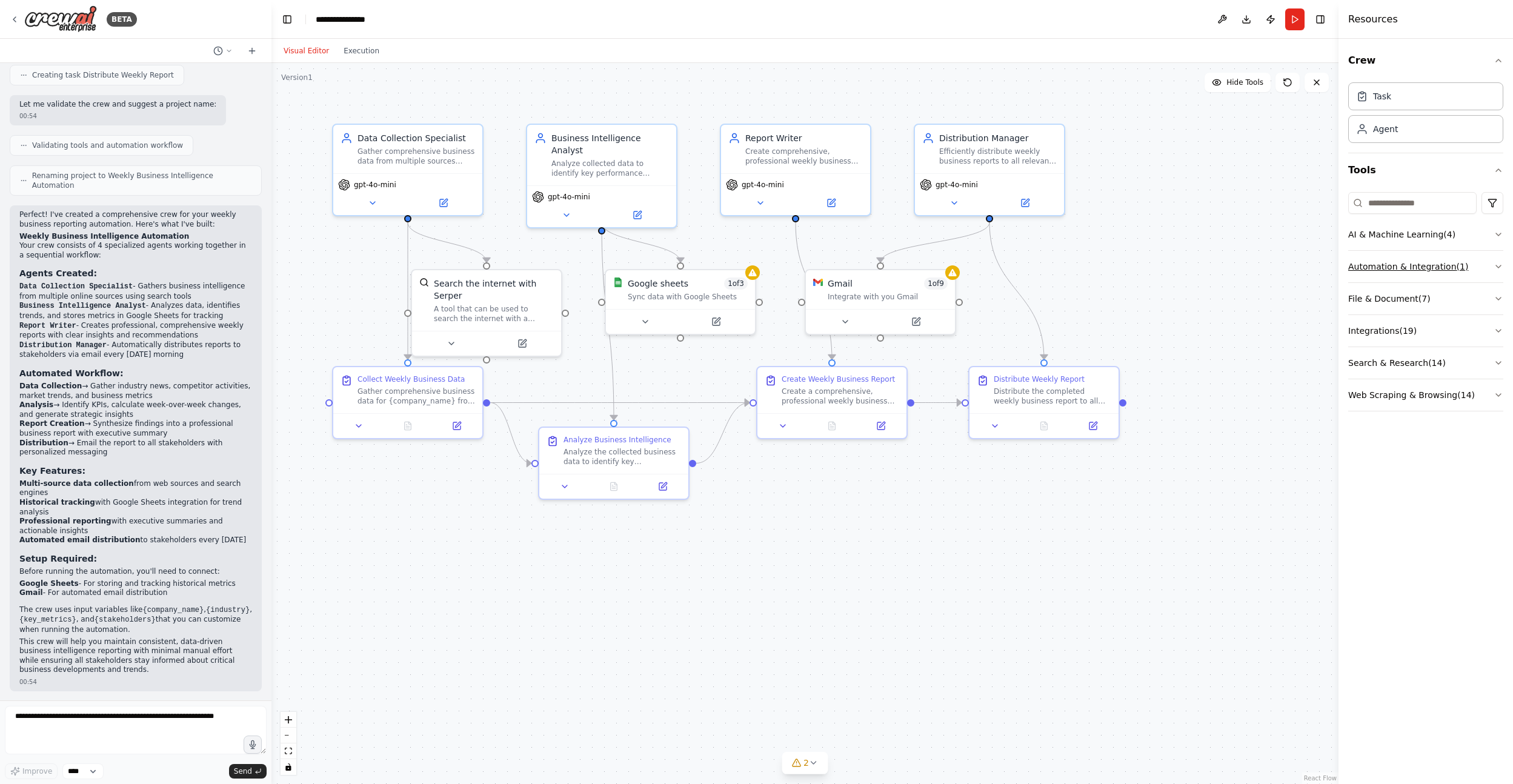
click at [1435, 273] on button "Automation & Integration ( 1 )" at bounding box center [1426, 266] width 155 height 32
click at [1430, 232] on button "AI & Machine Learning ( 4 )" at bounding box center [1426, 234] width 155 height 32
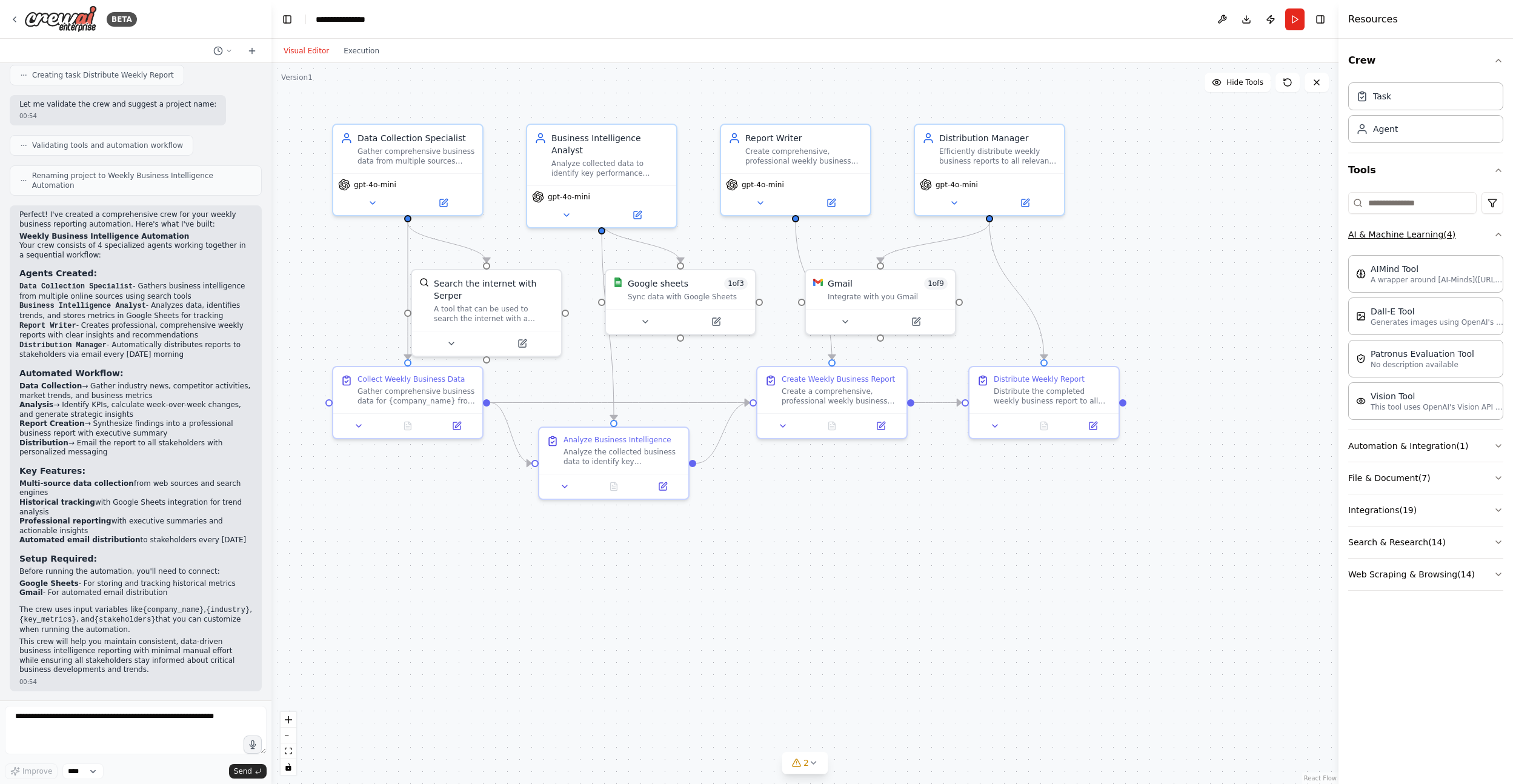
click at [1430, 232] on button "AI & Machine Learning ( 4 )" at bounding box center [1426, 234] width 155 height 32
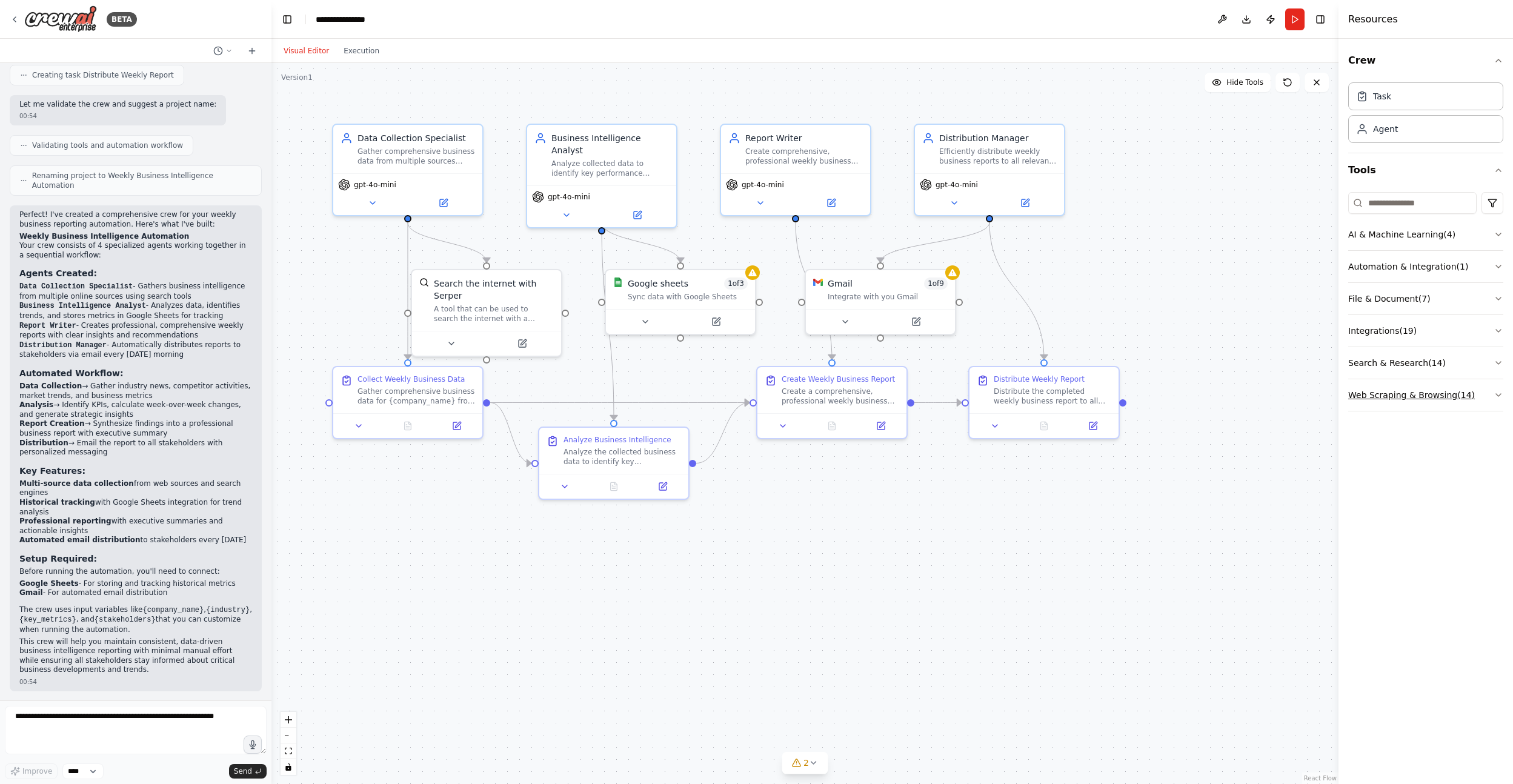
click at [1411, 388] on button "Web Scraping & Browsing ( 14 )" at bounding box center [1426, 394] width 155 height 32
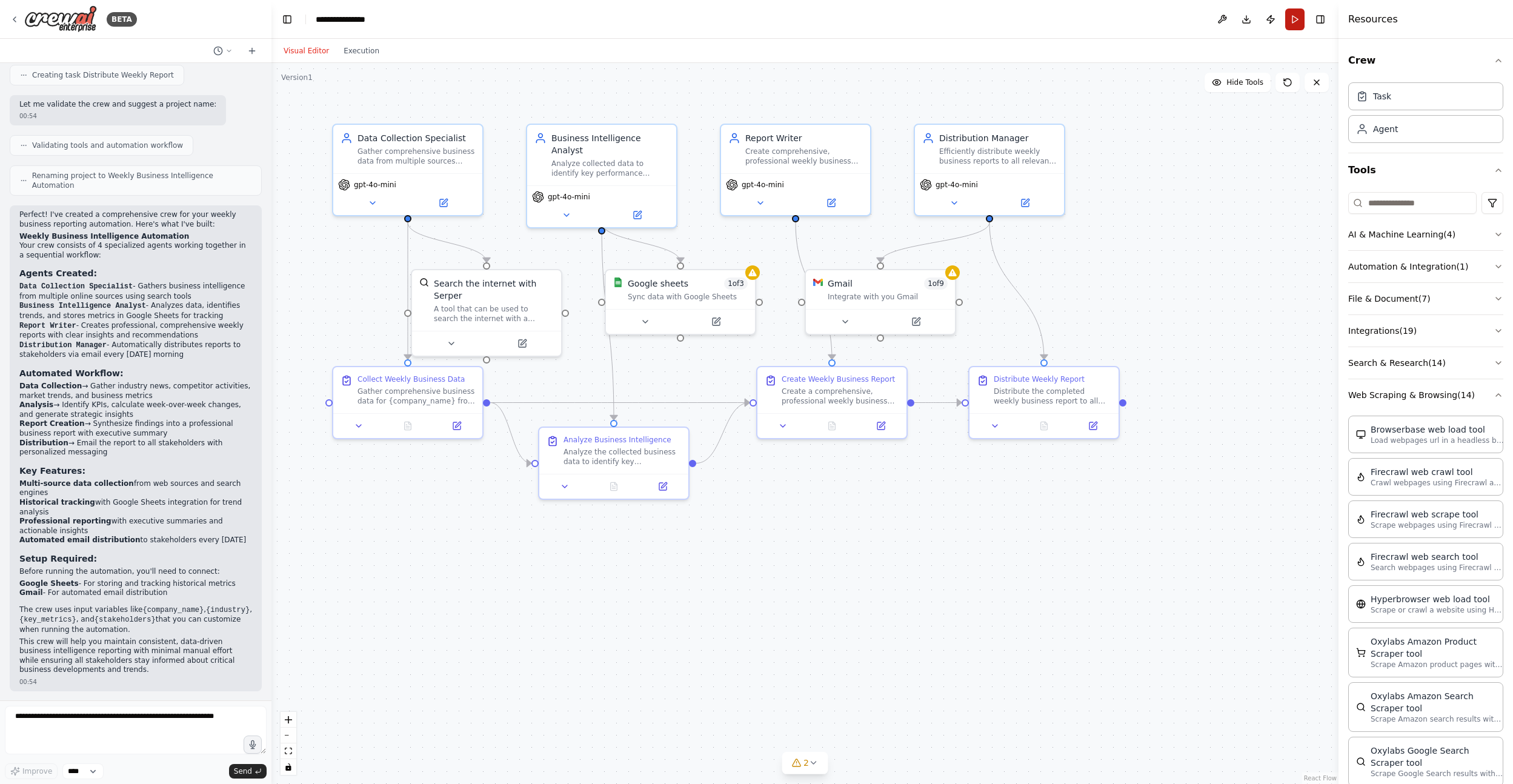
click at [1295, 21] on button "Run" at bounding box center [1295, 19] width 19 height 22
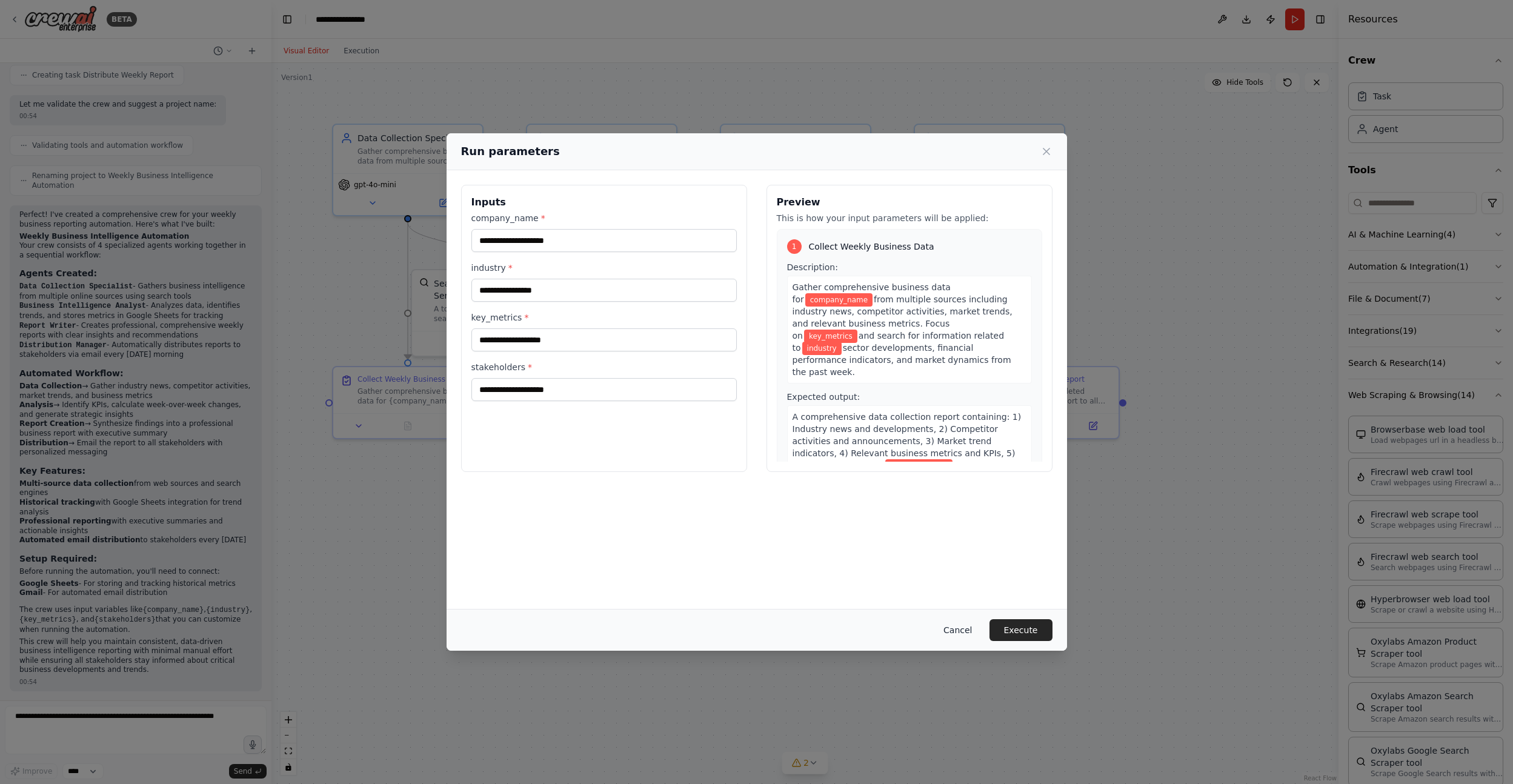
click at [961, 636] on button "Cancel" at bounding box center [958, 629] width 48 height 22
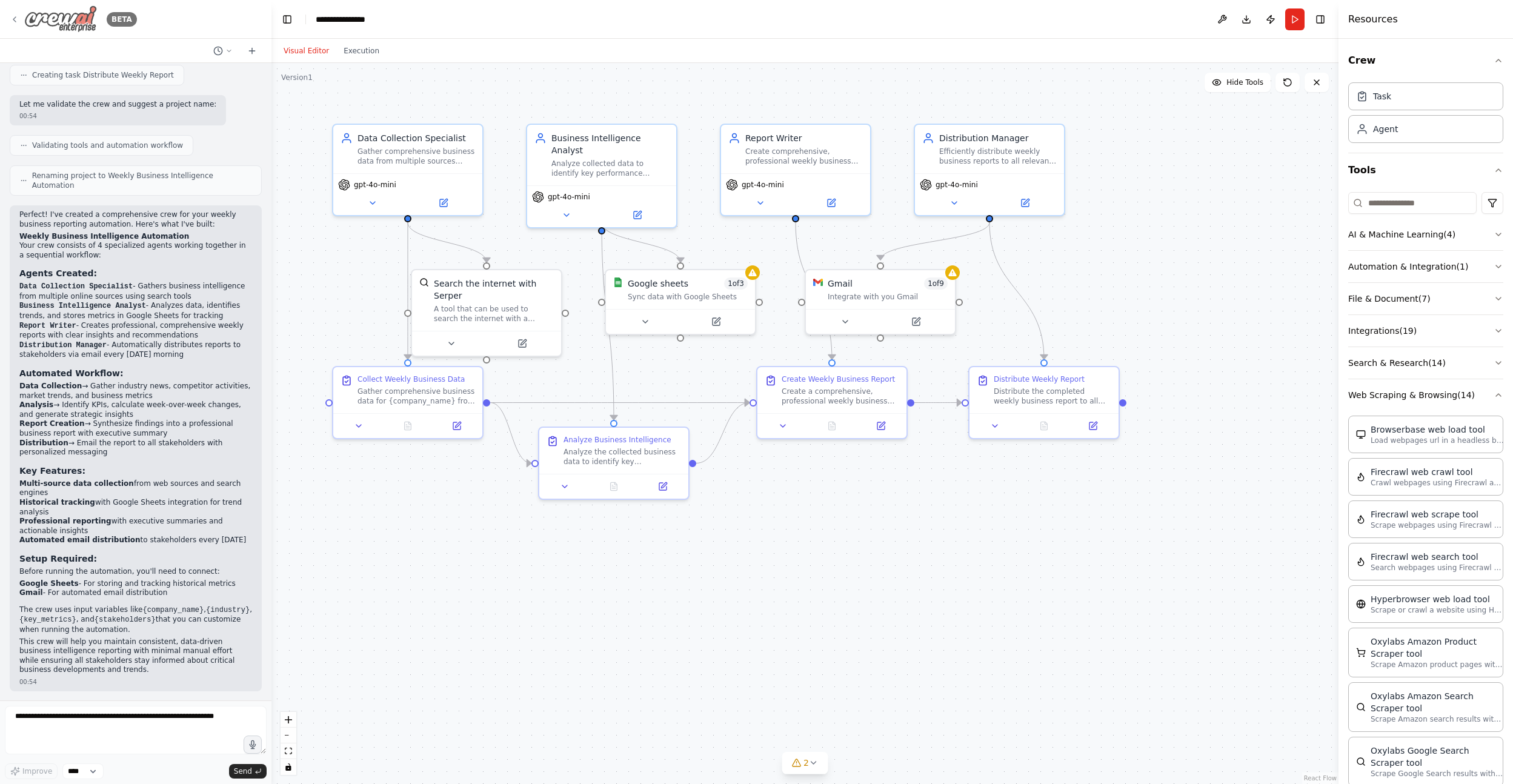
click at [58, 21] on img at bounding box center [60, 19] width 73 height 28
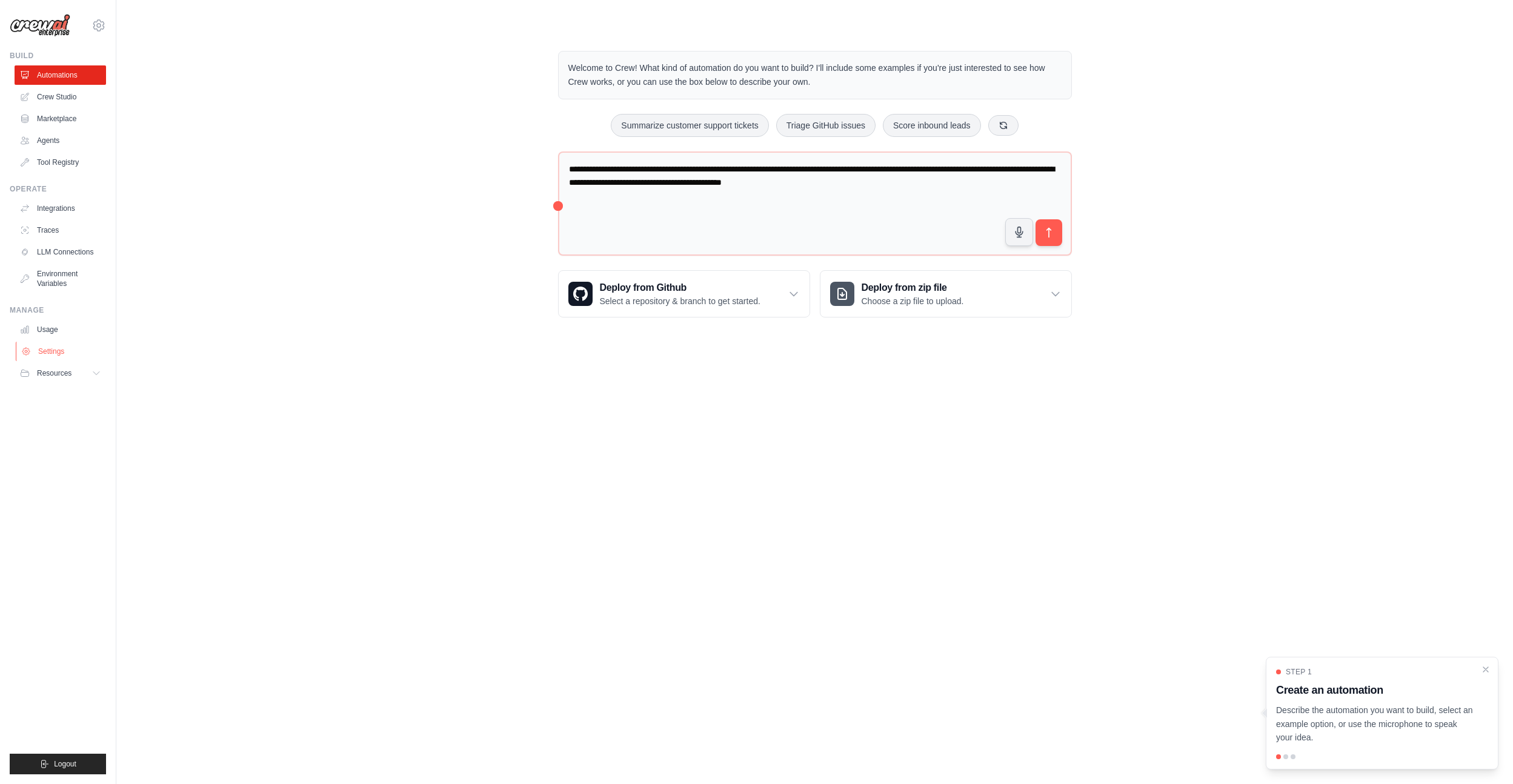
click at [49, 352] on link "Settings" at bounding box center [61, 351] width 92 height 19
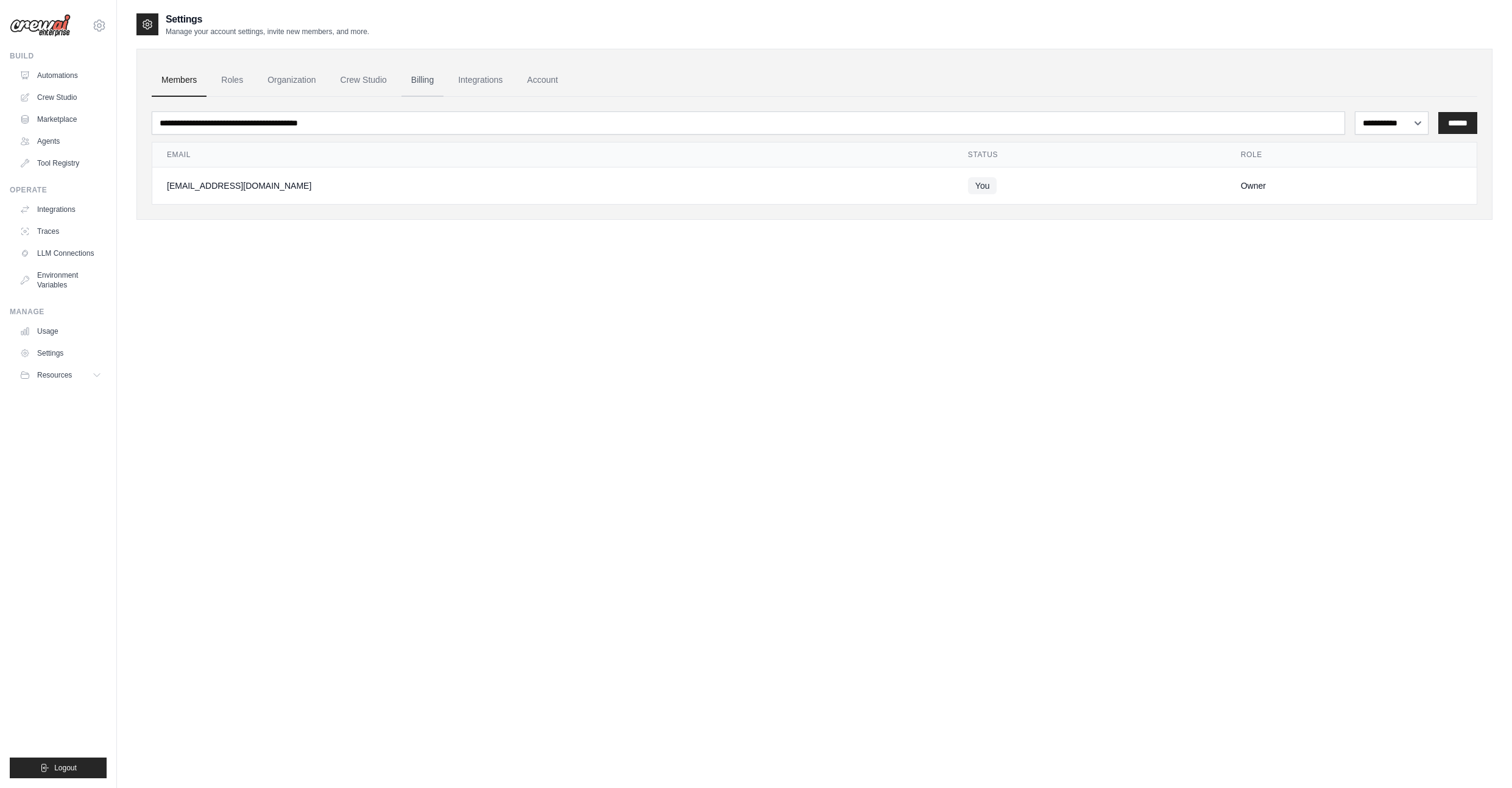
click at [423, 88] on link "Billing" at bounding box center [422, 81] width 42 height 33
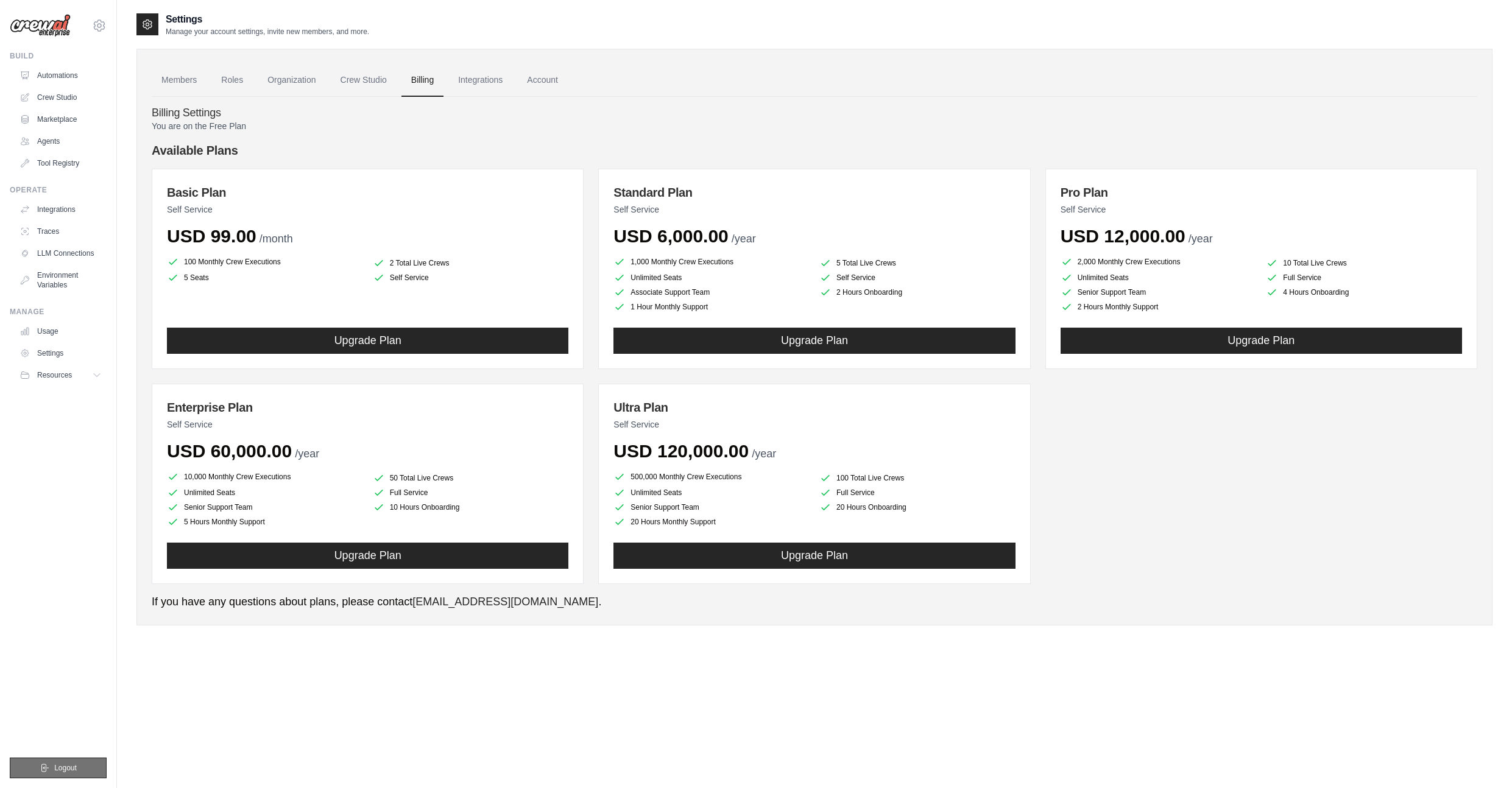
click at [62, 776] on button "Logout" at bounding box center [58, 768] width 97 height 21
click at [103, 22] on icon at bounding box center [99, 25] width 14 height 14
click at [73, 83] on link "Settings" at bounding box center [100, 82] width 108 height 22
